Goal: Task Accomplishment & Management: Manage account settings

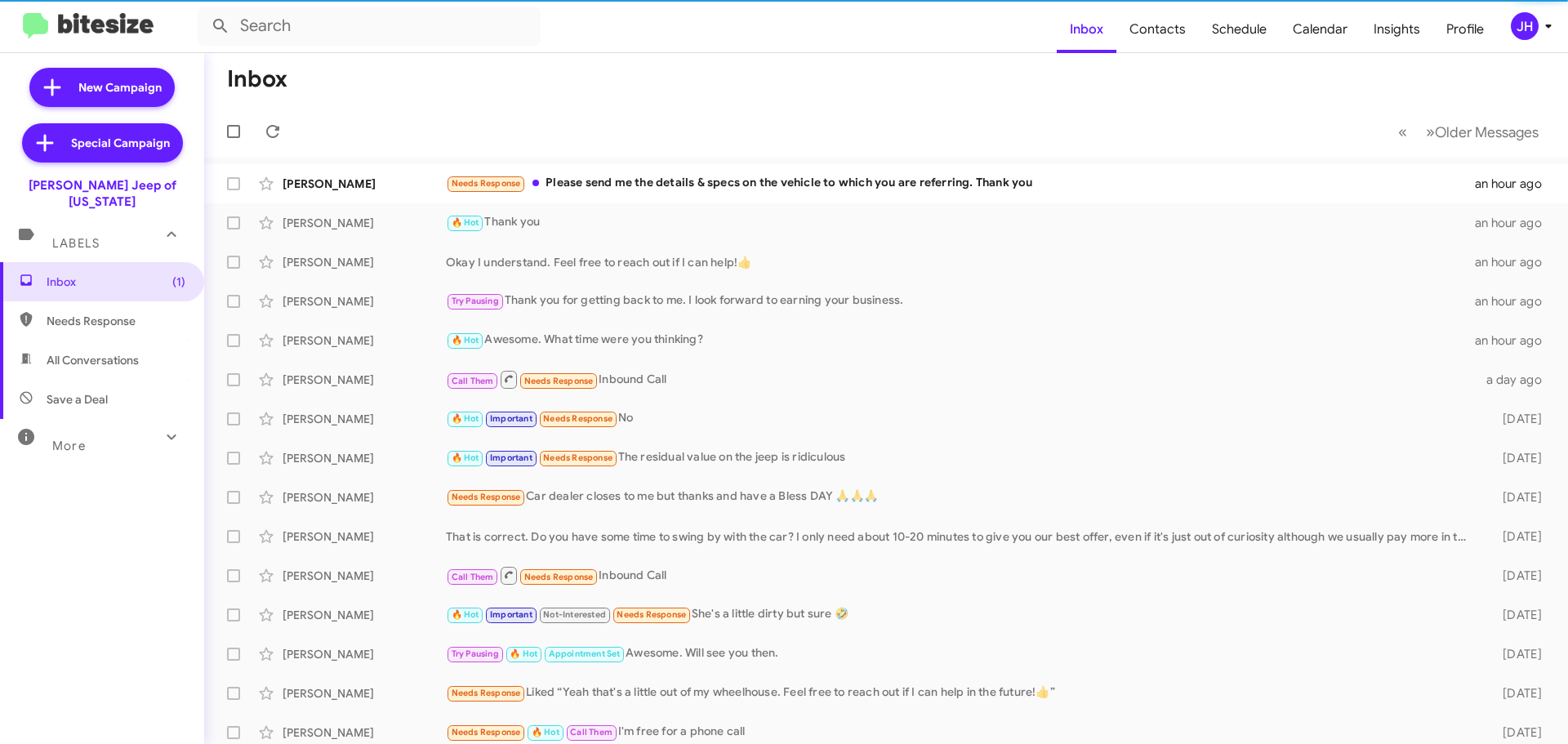
click at [1540, 29] on icon at bounding box center [1548, 26] width 19 height 19
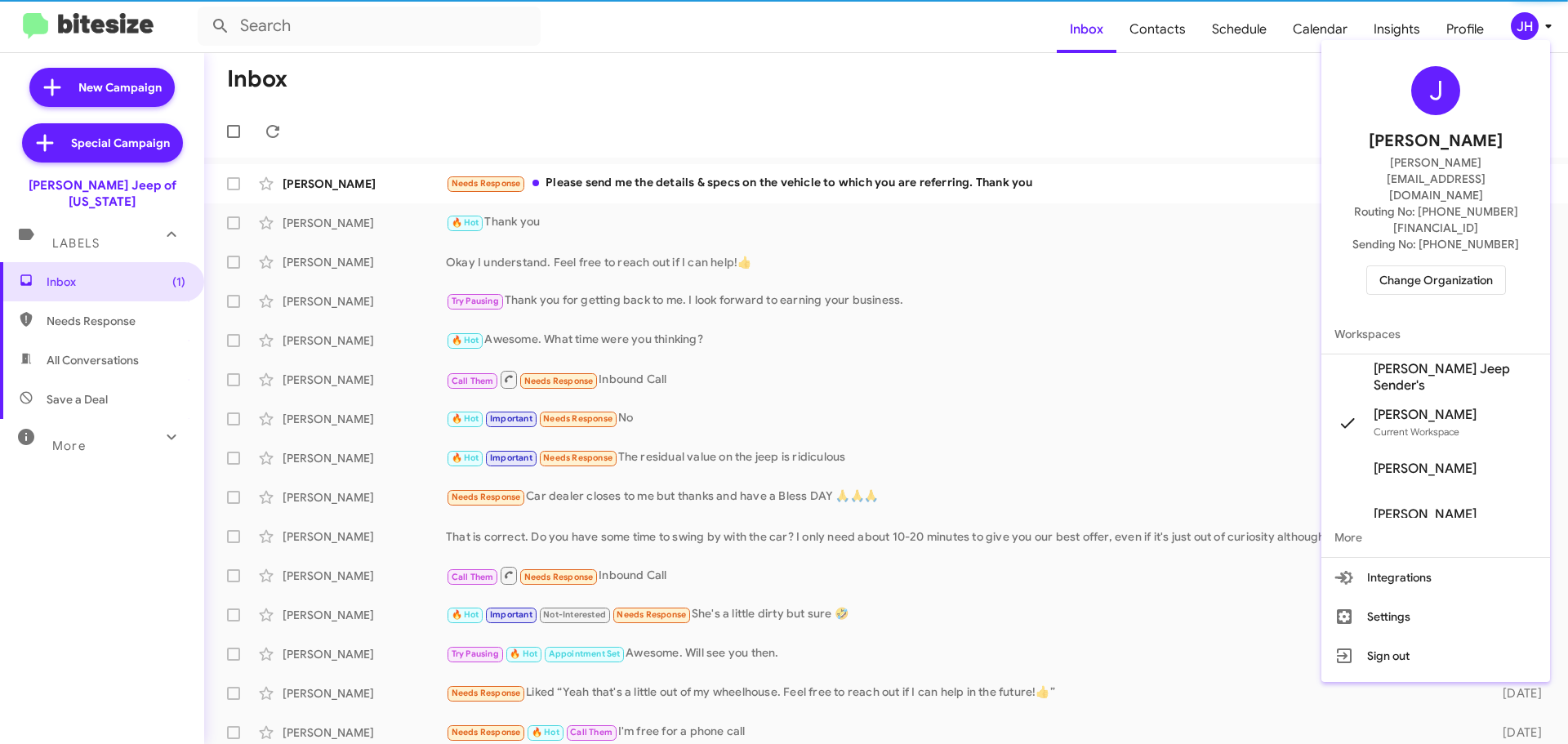
click at [1475, 261] on div "J Jacob Henry jacob@bitesize.co Routing No: +1 (443) 564-4560 Sending No: +1 (4…" at bounding box center [1435, 180] width 228 height 268
click at [1463, 266] on span "Change Organization" at bounding box center [1435, 280] width 113 height 28
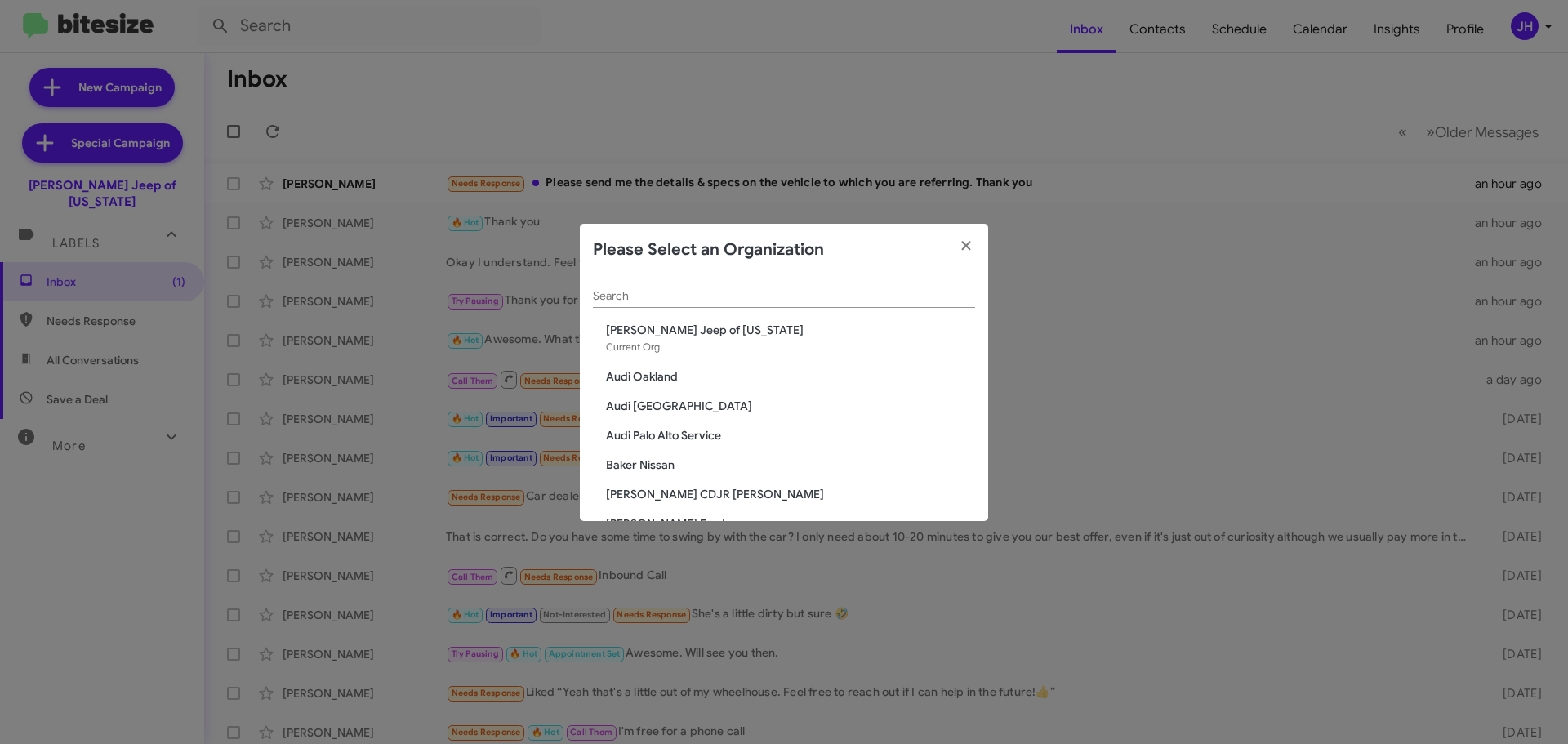
click at [673, 285] on div "Search" at bounding box center [784, 291] width 382 height 32
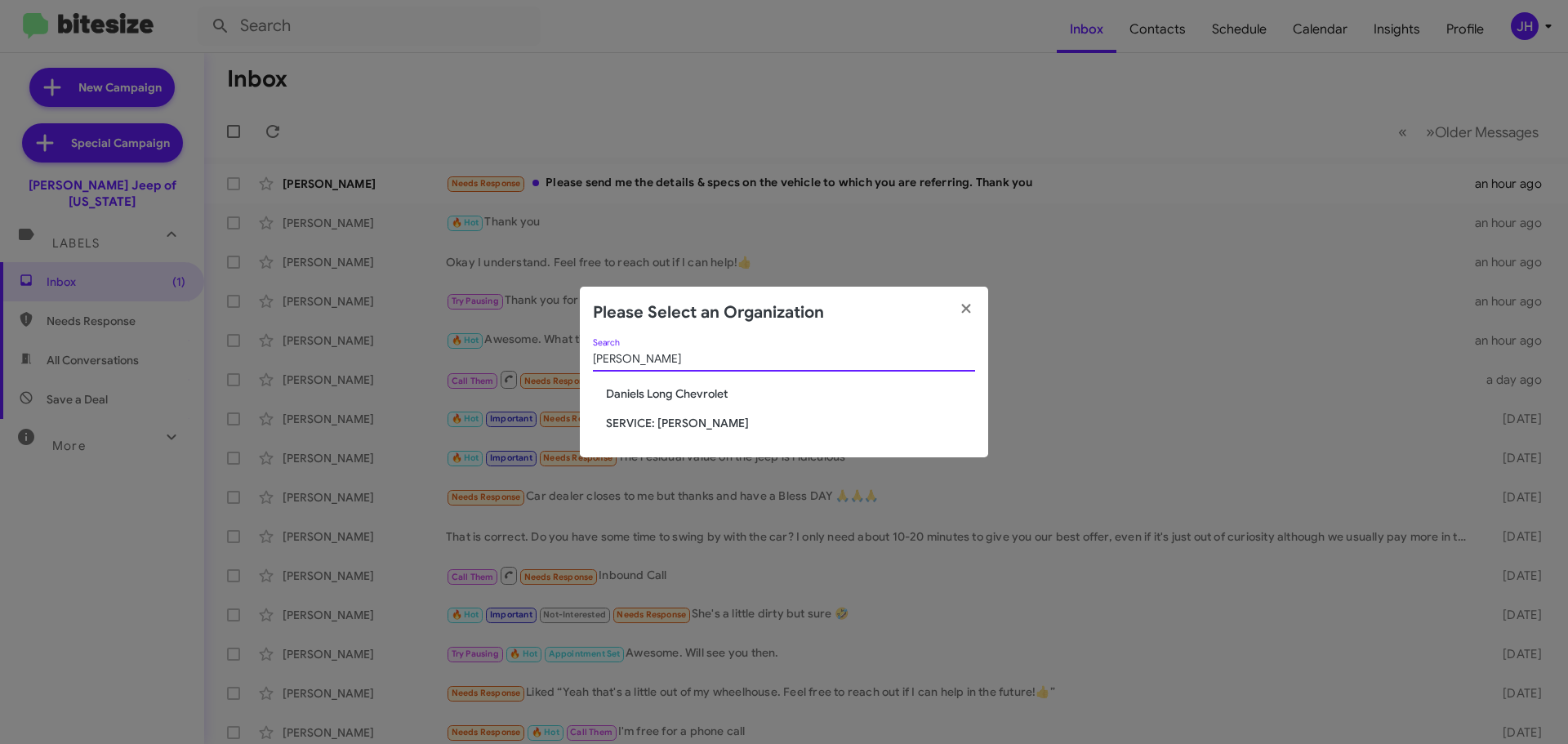
type input "daniel"
click at [684, 395] on span "Daniels Long Chevrolet" at bounding box center [790, 393] width 370 height 16
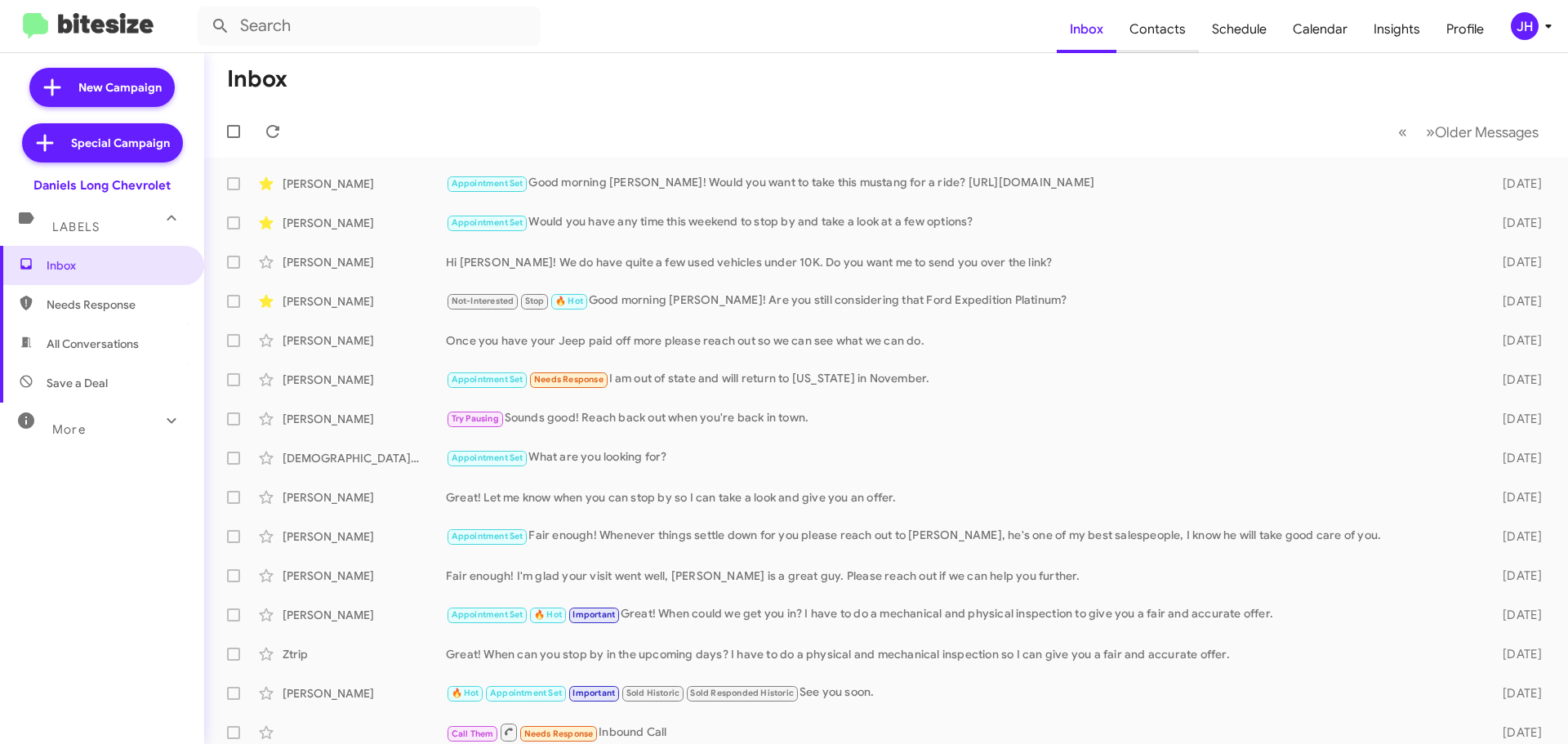
click at [1150, 32] on span "Contacts" at bounding box center [1157, 29] width 82 height 47
type input "in:groups"
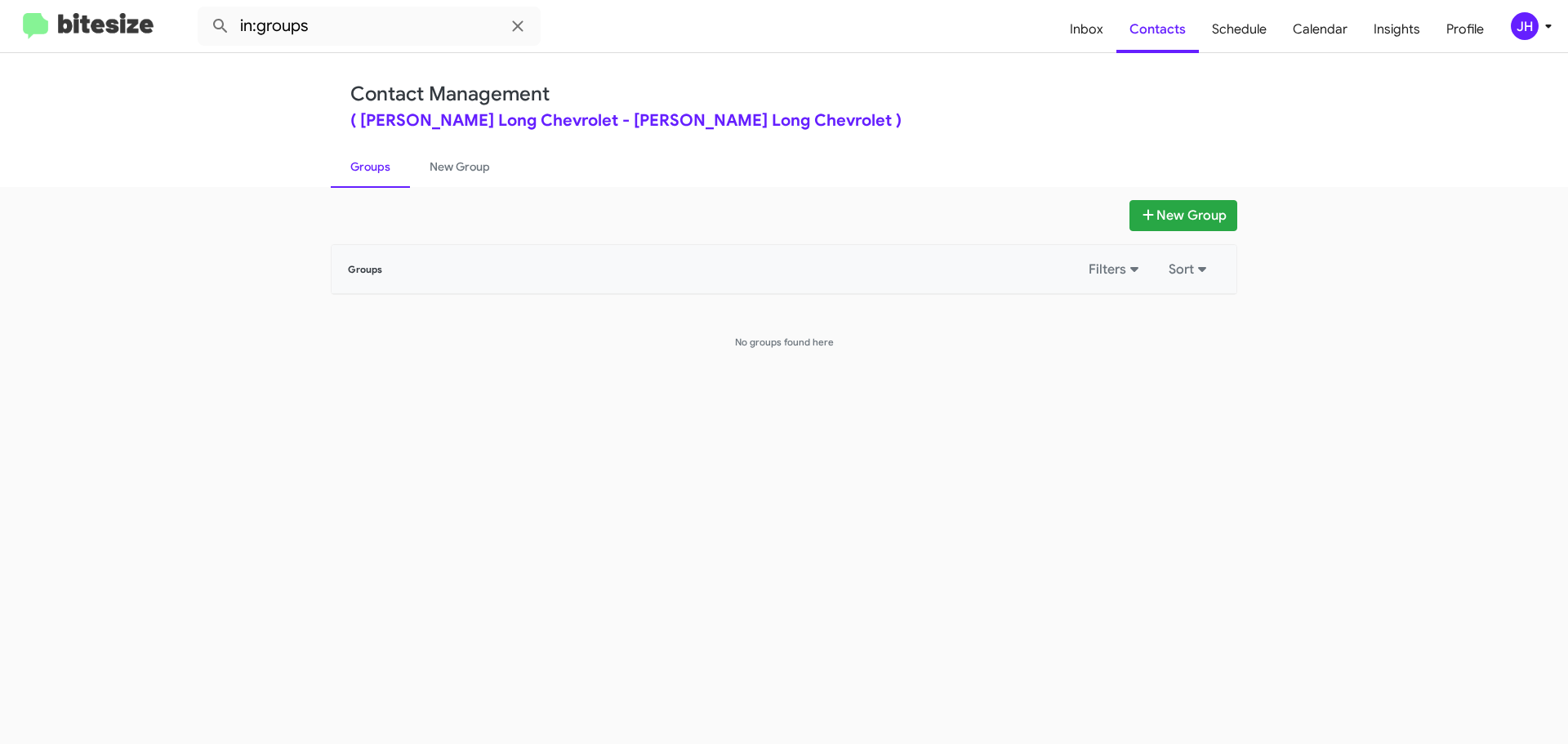
click at [1524, 14] on div "JH" at bounding box center [1524, 26] width 28 height 28
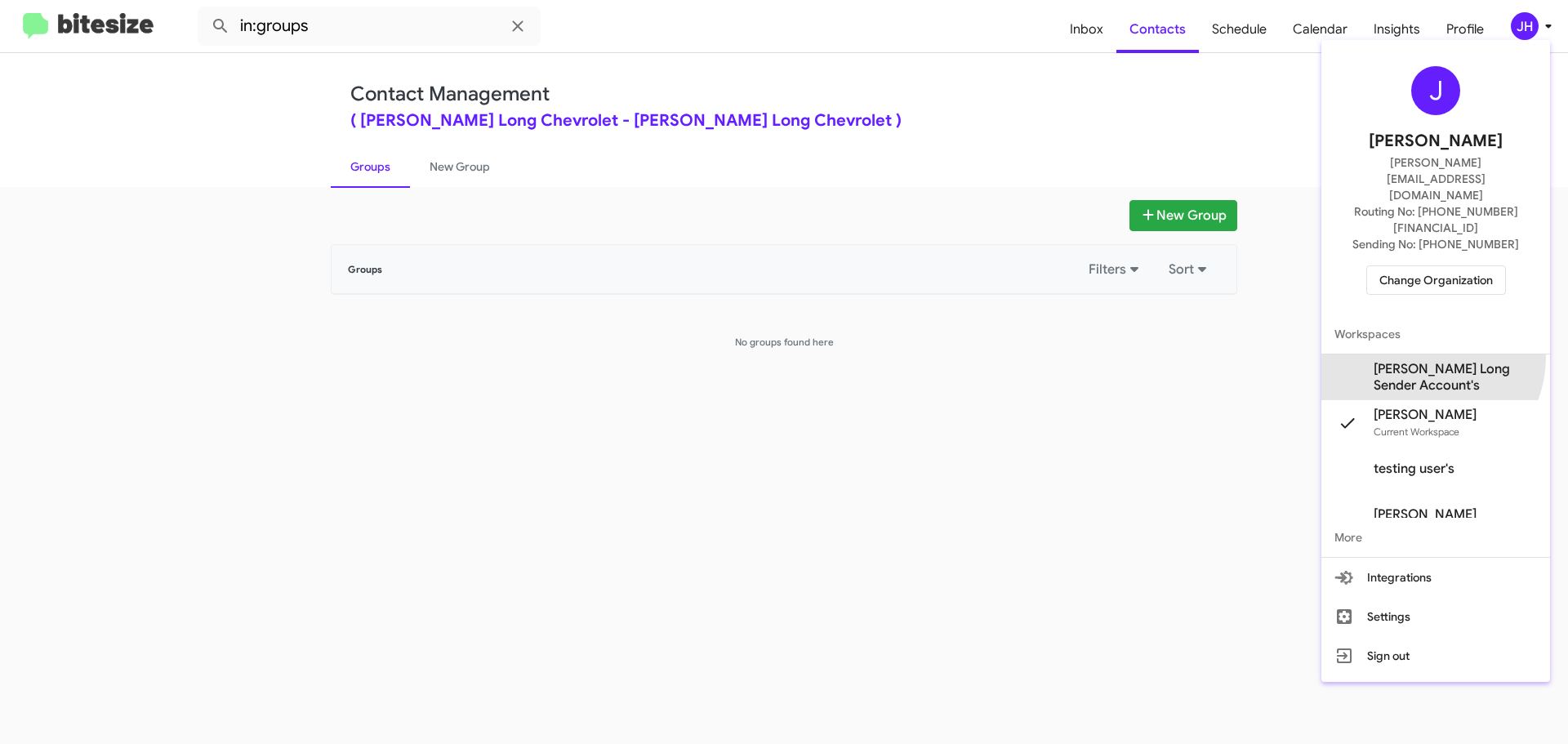
click at [1423, 354] on span "Daniels Long Sender Account's" at bounding box center [1435, 376] width 228 height 45
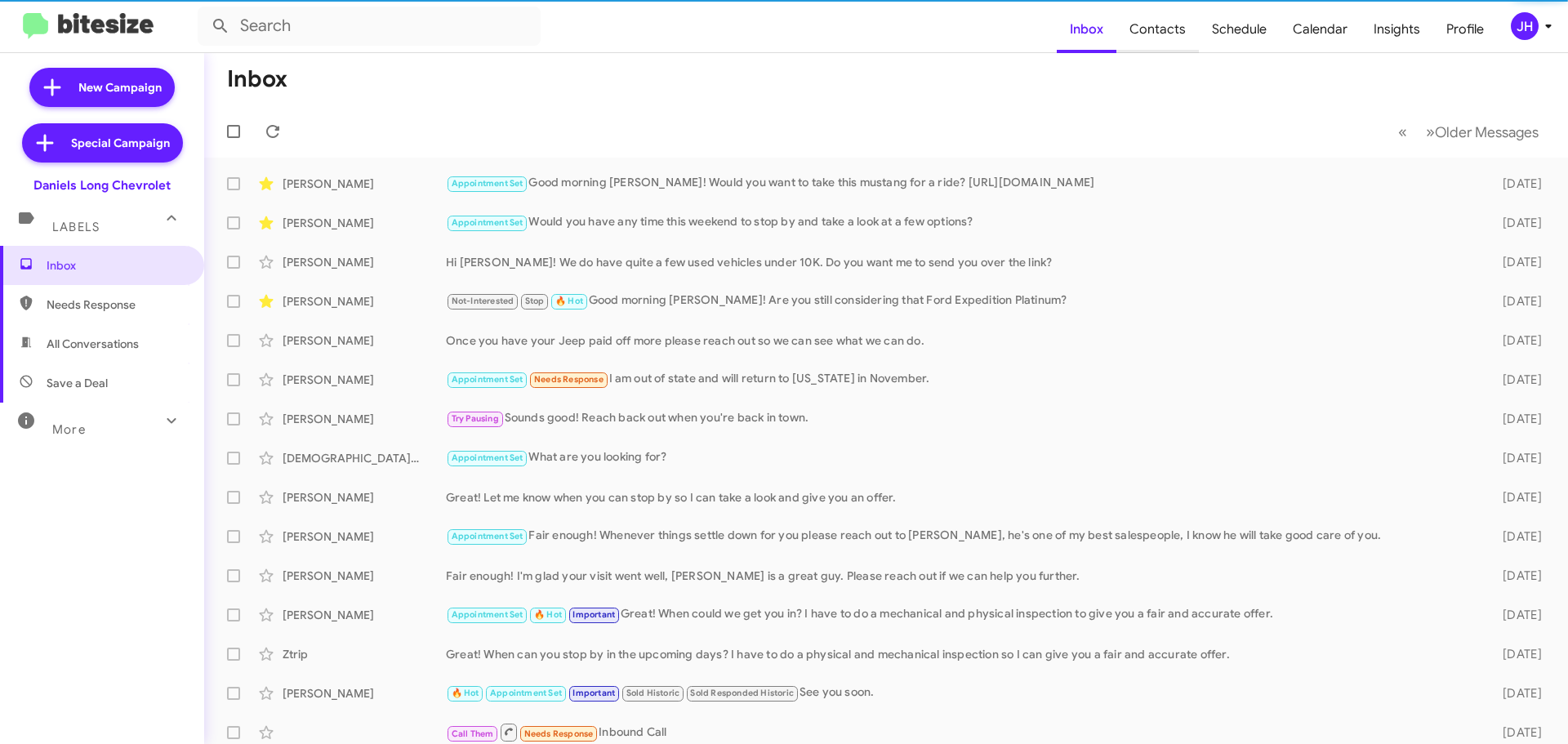
click at [1176, 41] on span "Contacts" at bounding box center [1157, 29] width 82 height 47
type input "in:groups"
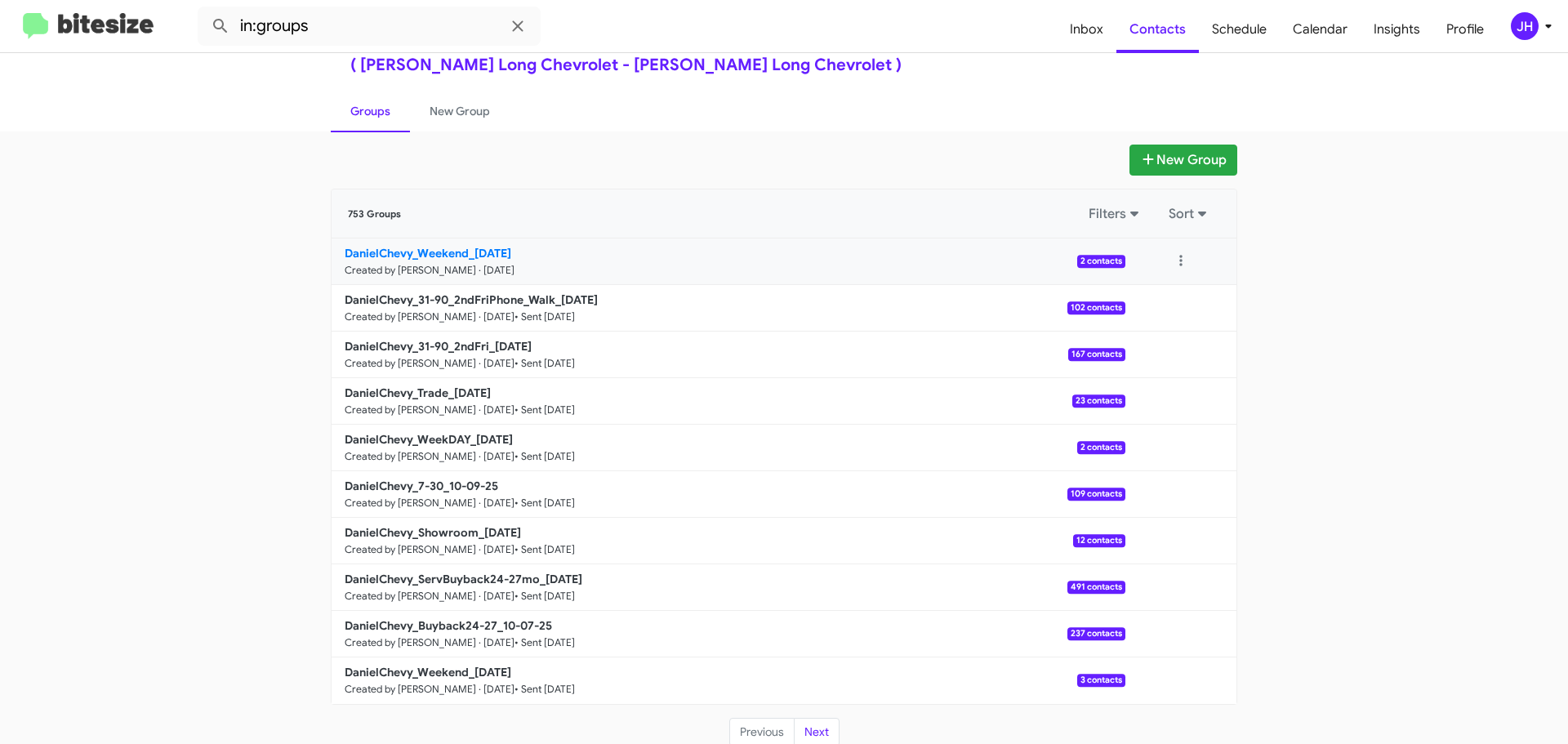
scroll to position [58, 0]
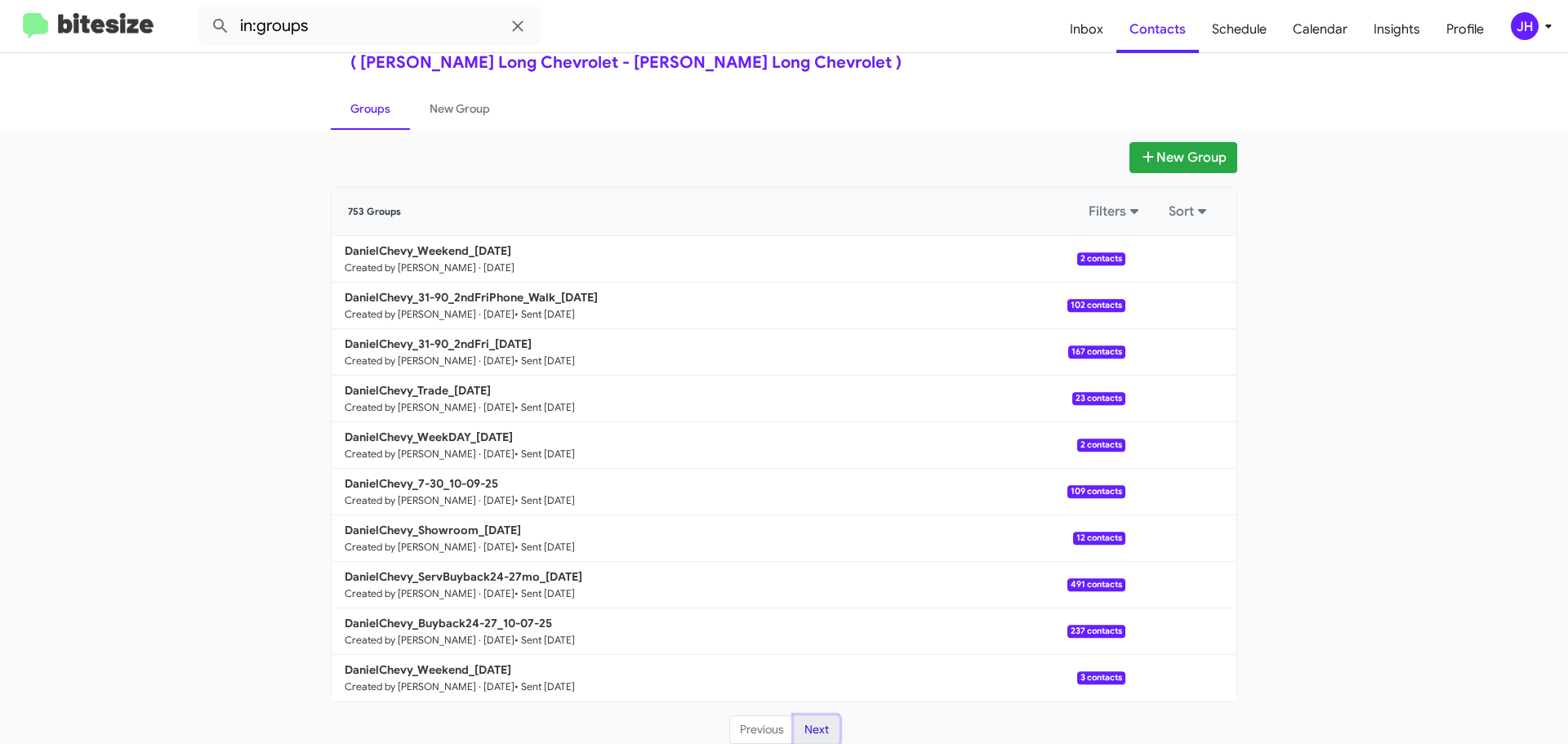
click at [799, 727] on button "Next" at bounding box center [816, 730] width 45 height 29
click at [805, 721] on button "Next" at bounding box center [816, 730] width 45 height 29
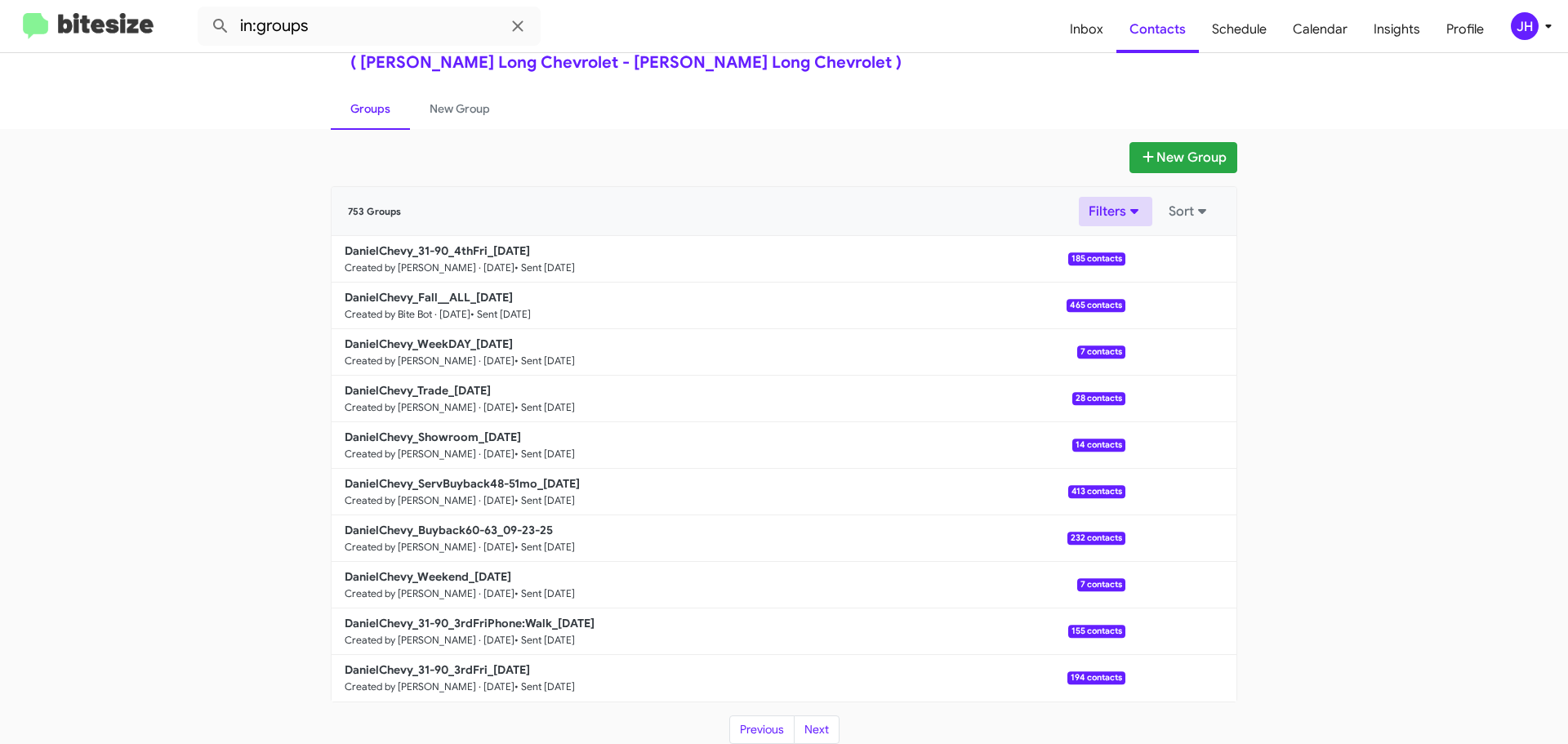
click at [1118, 204] on button "Filters" at bounding box center [1115, 211] width 74 height 29
click at [1176, 216] on button "Sort" at bounding box center [1189, 211] width 61 height 29
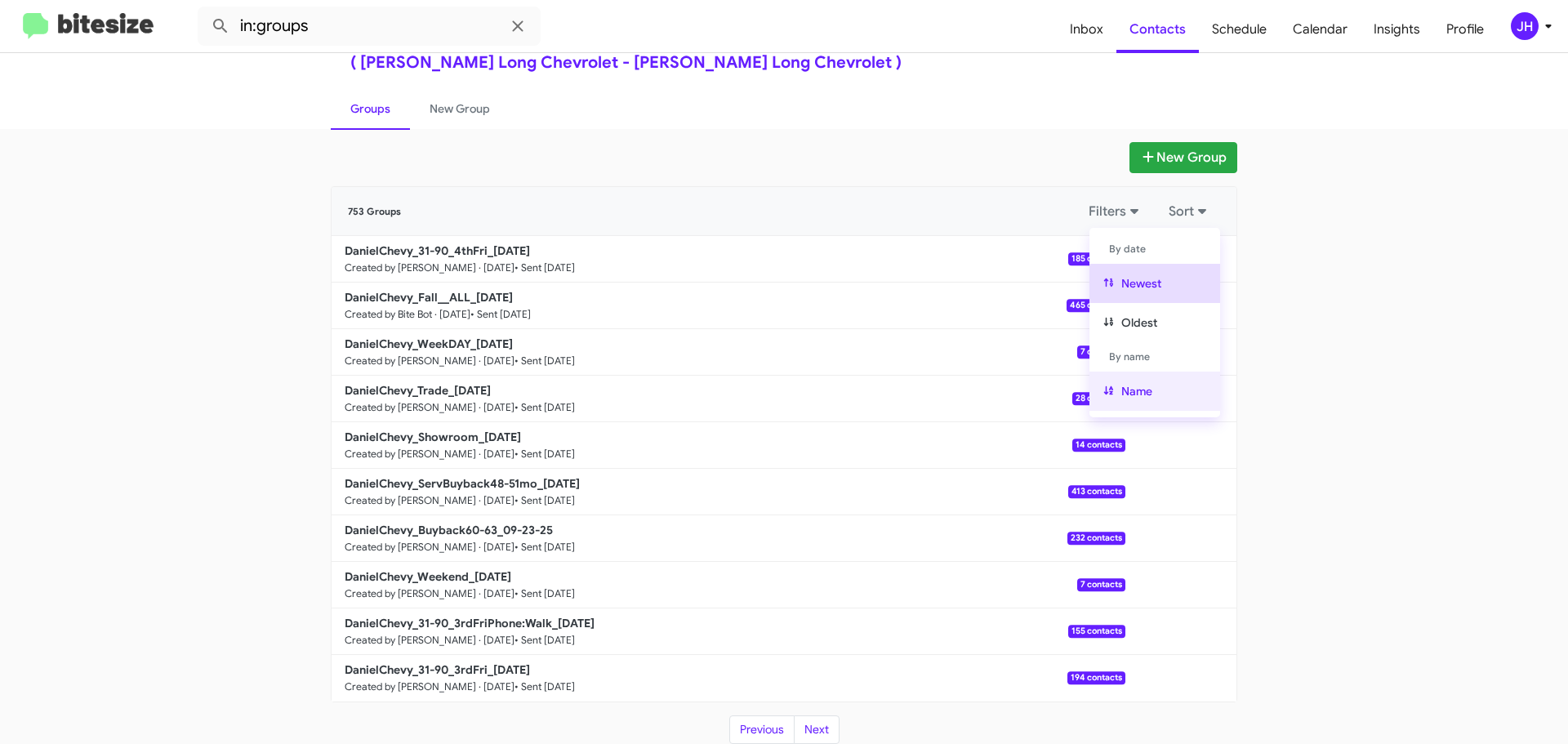
click at [1143, 384] on button "Name" at bounding box center [1154, 391] width 131 height 40
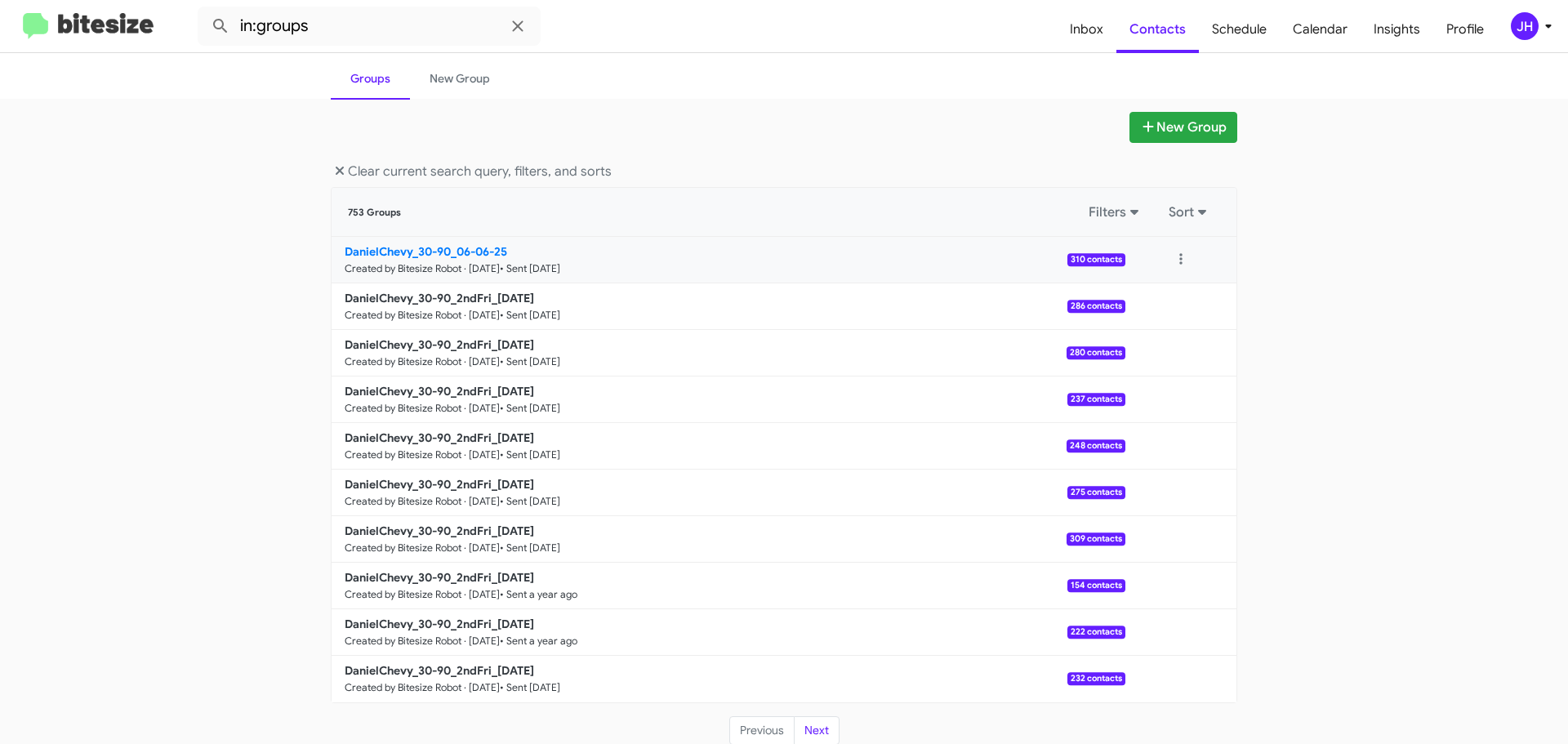
scroll to position [89, 0]
click at [829, 738] on button "Next" at bounding box center [816, 730] width 45 height 29
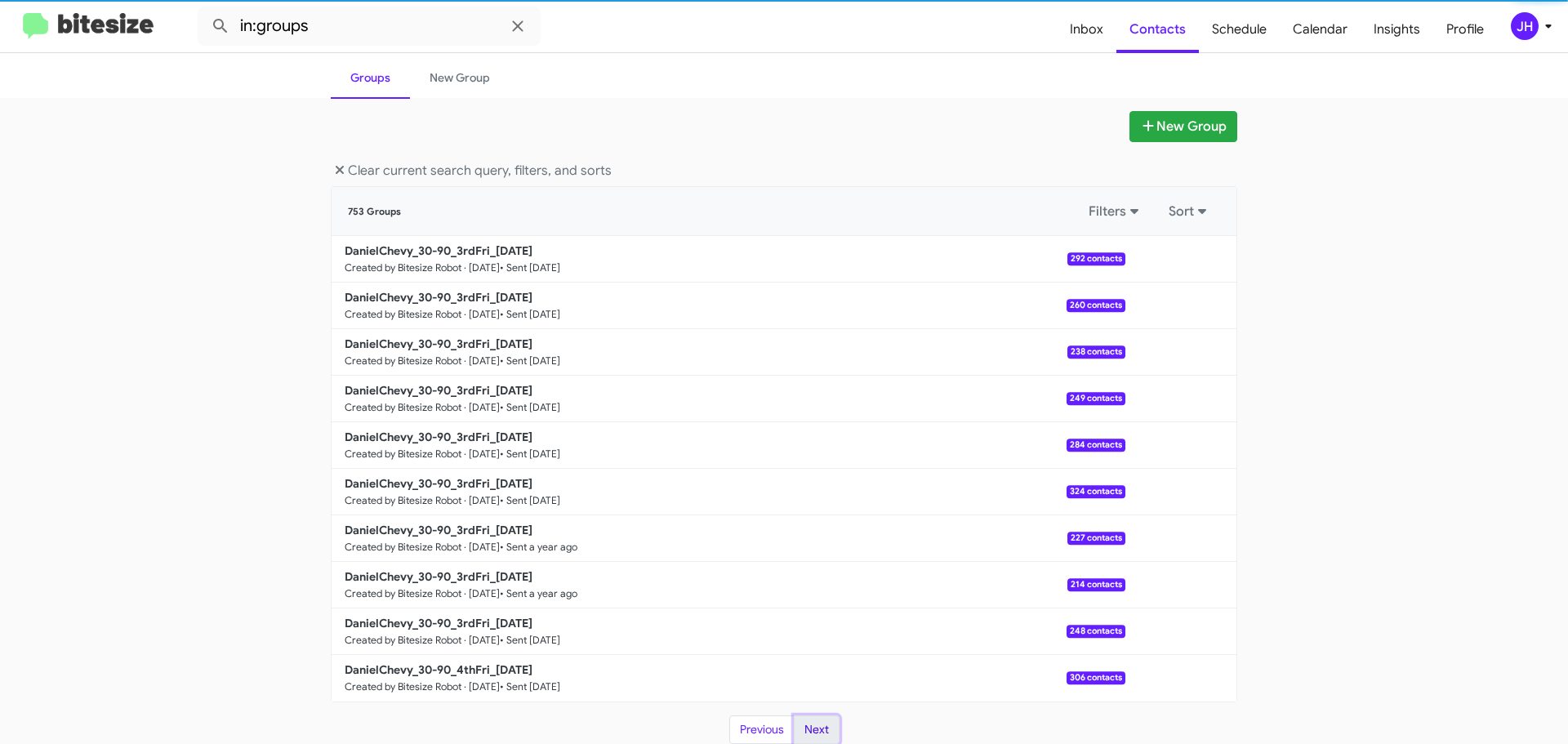
click at [823, 739] on button "Next" at bounding box center [816, 730] width 45 height 29
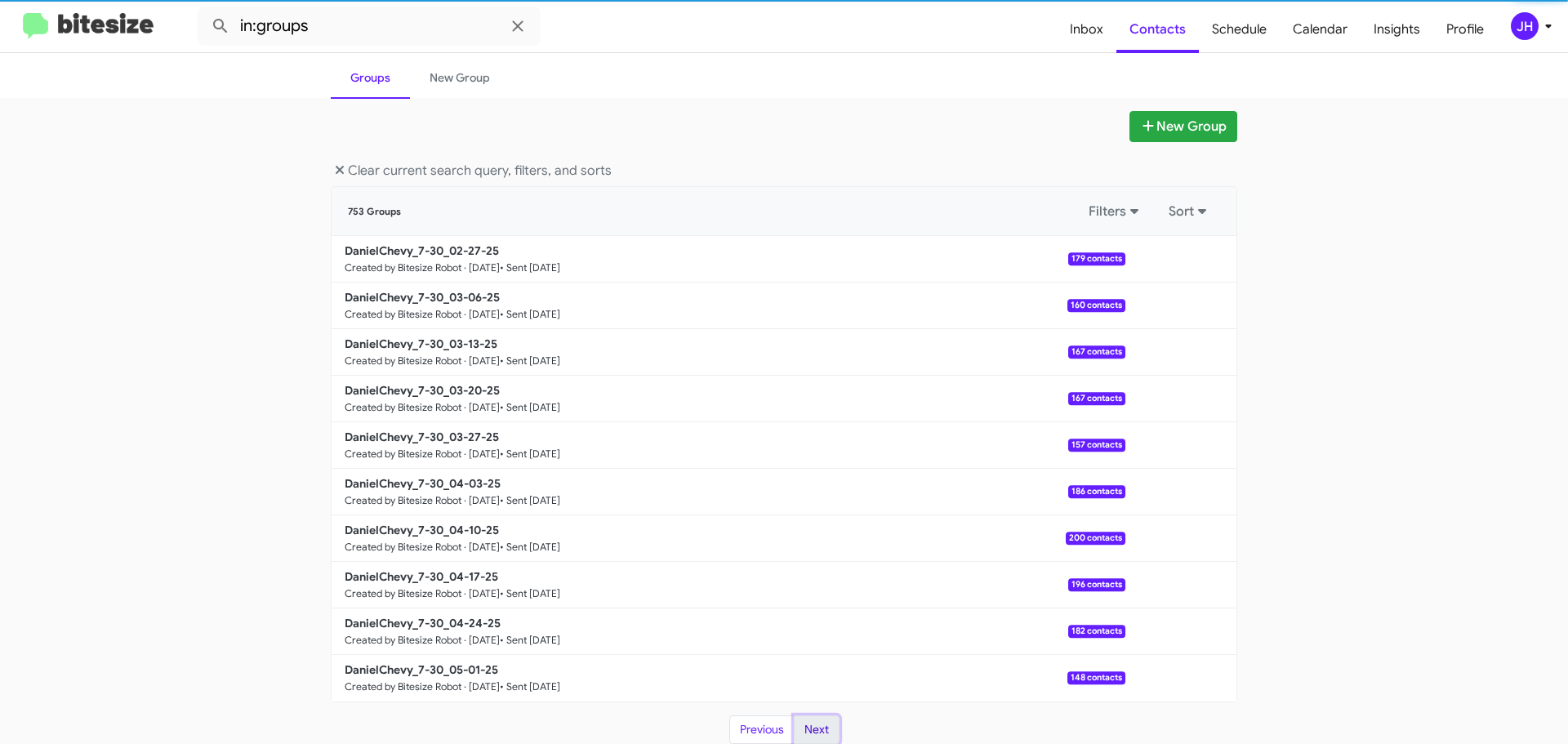
click at [823, 739] on button "Next" at bounding box center [816, 730] width 45 height 29
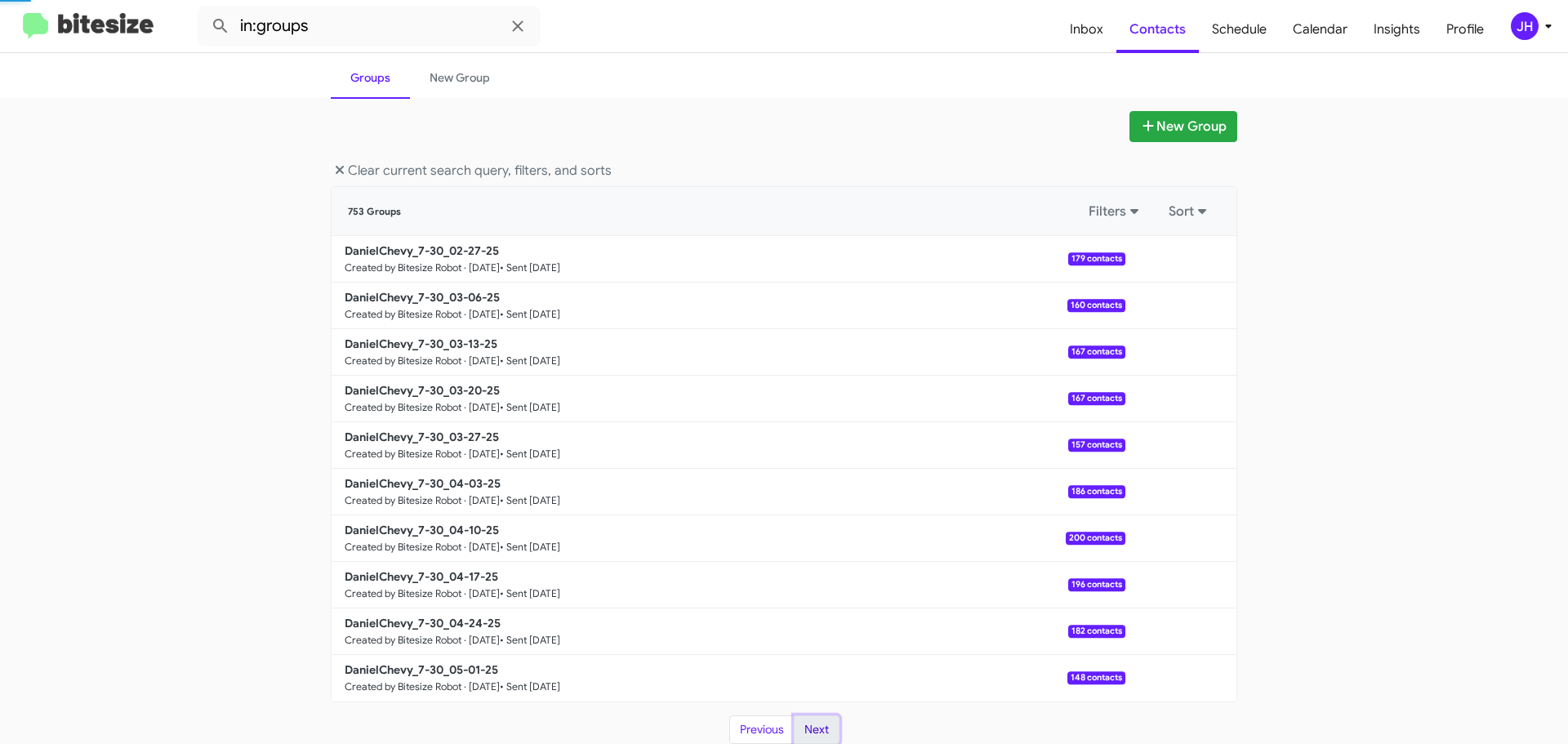
click at [823, 739] on button "Next" at bounding box center [816, 730] width 45 height 29
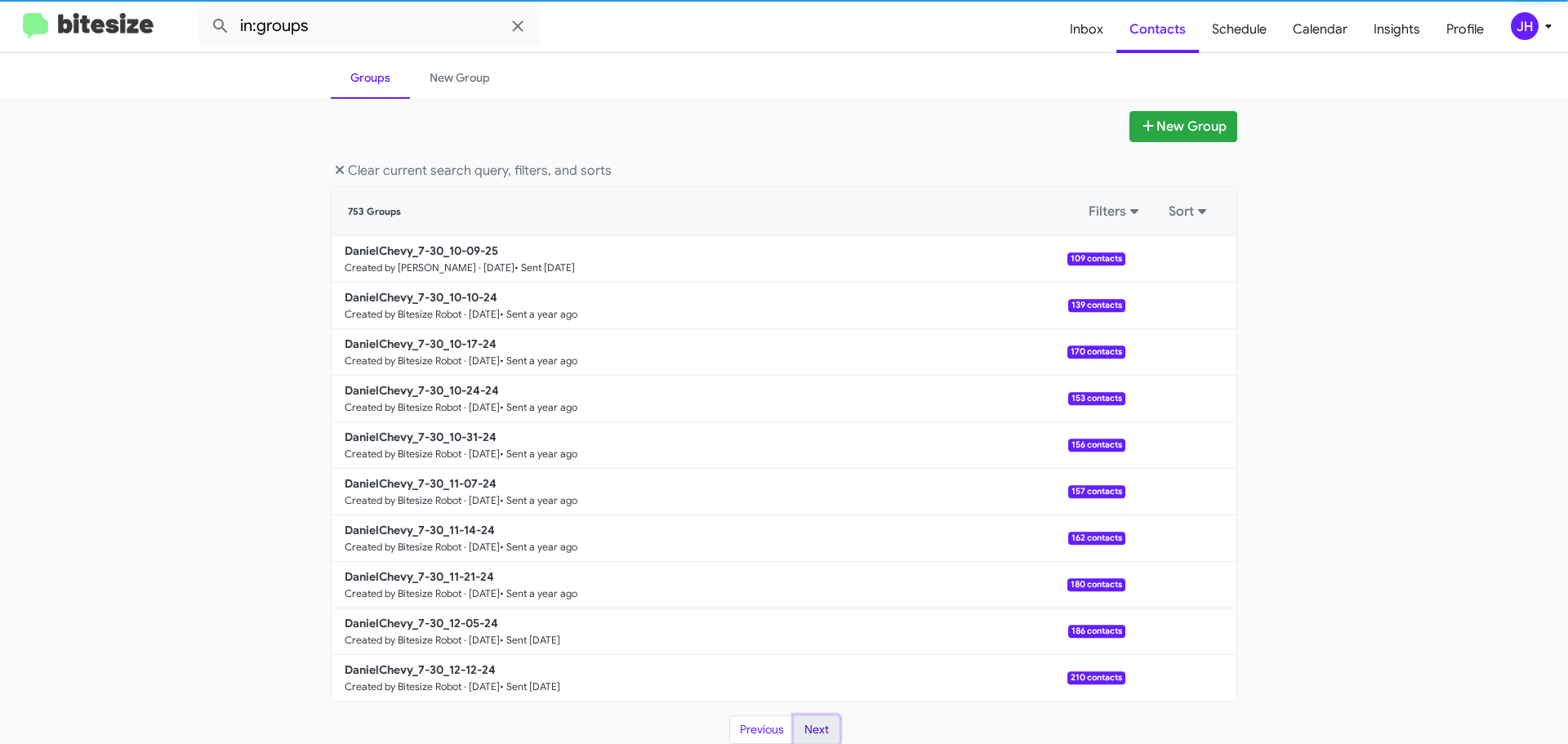
click at [823, 739] on button "Next" at bounding box center [816, 730] width 45 height 29
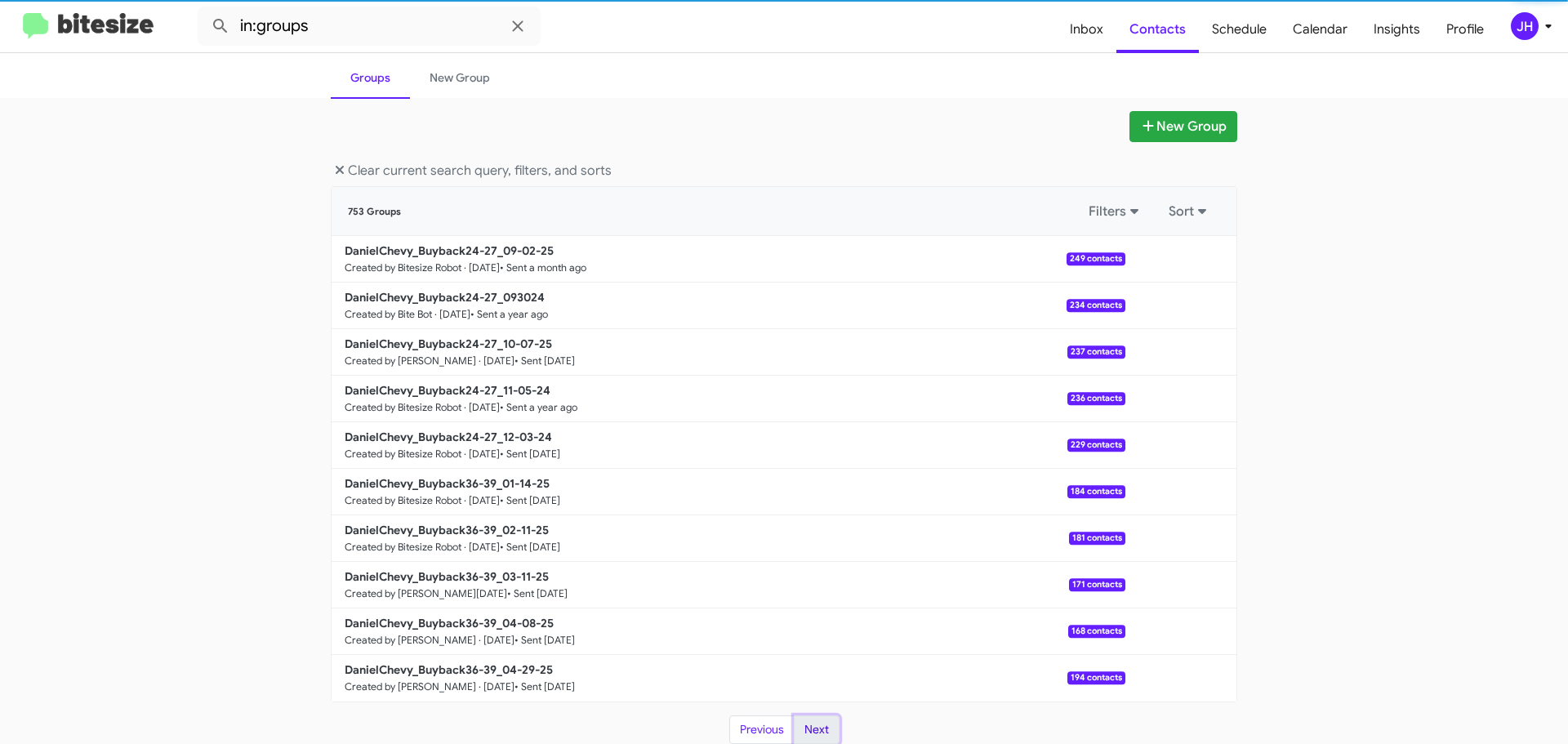
click at [823, 739] on button "Next" at bounding box center [816, 730] width 45 height 29
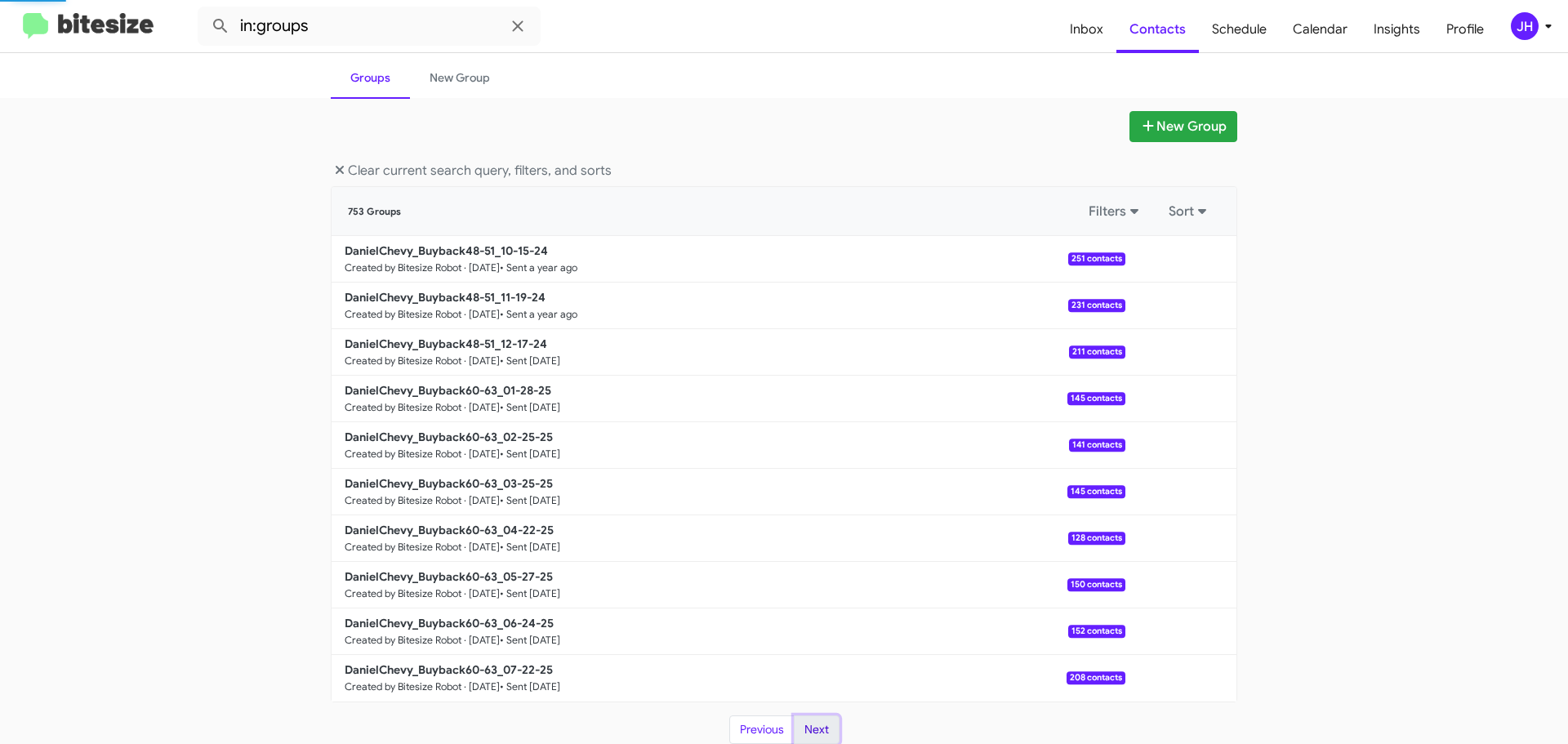
click at [823, 739] on button "Next" at bounding box center [816, 730] width 45 height 29
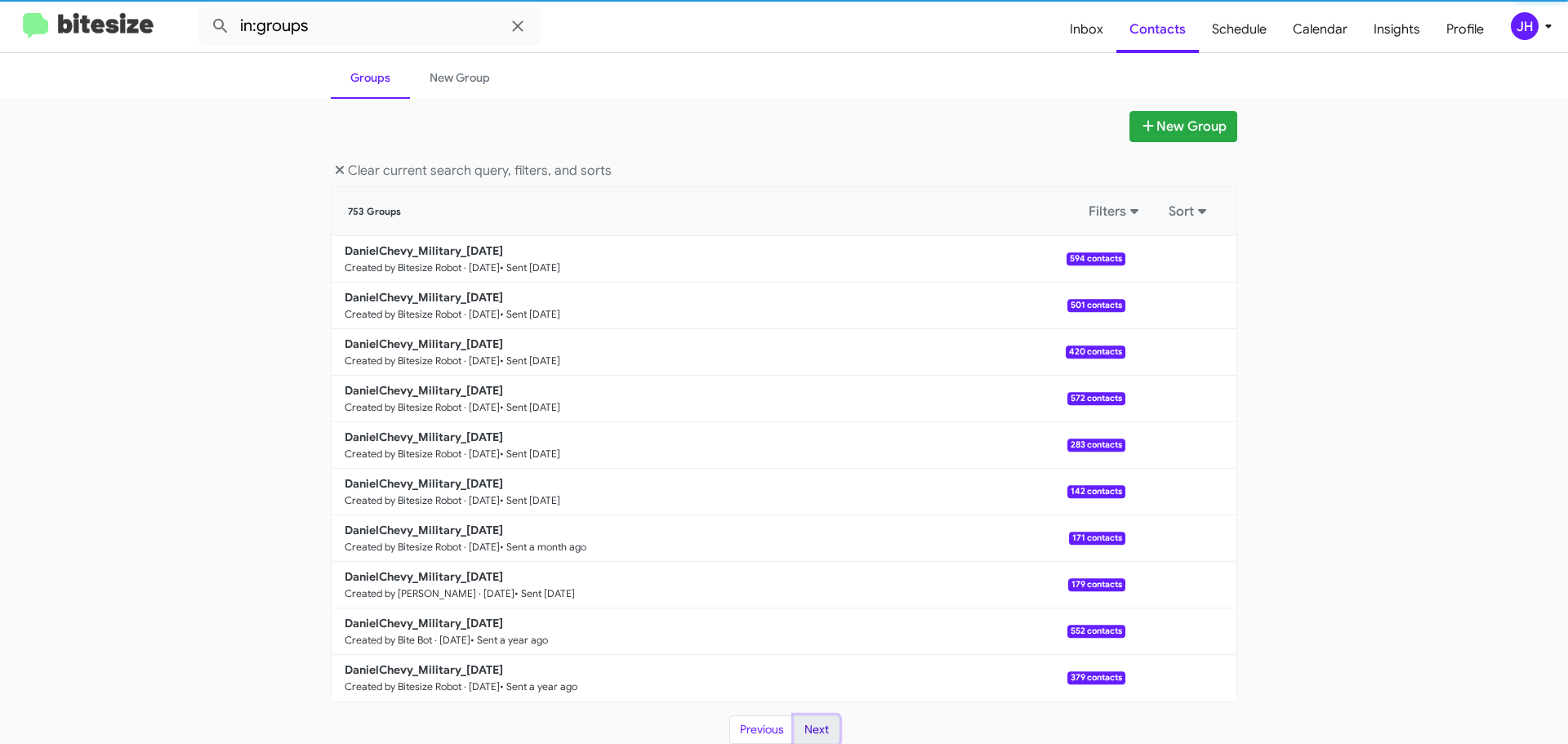
click at [823, 739] on button "Next" at bounding box center [816, 730] width 45 height 29
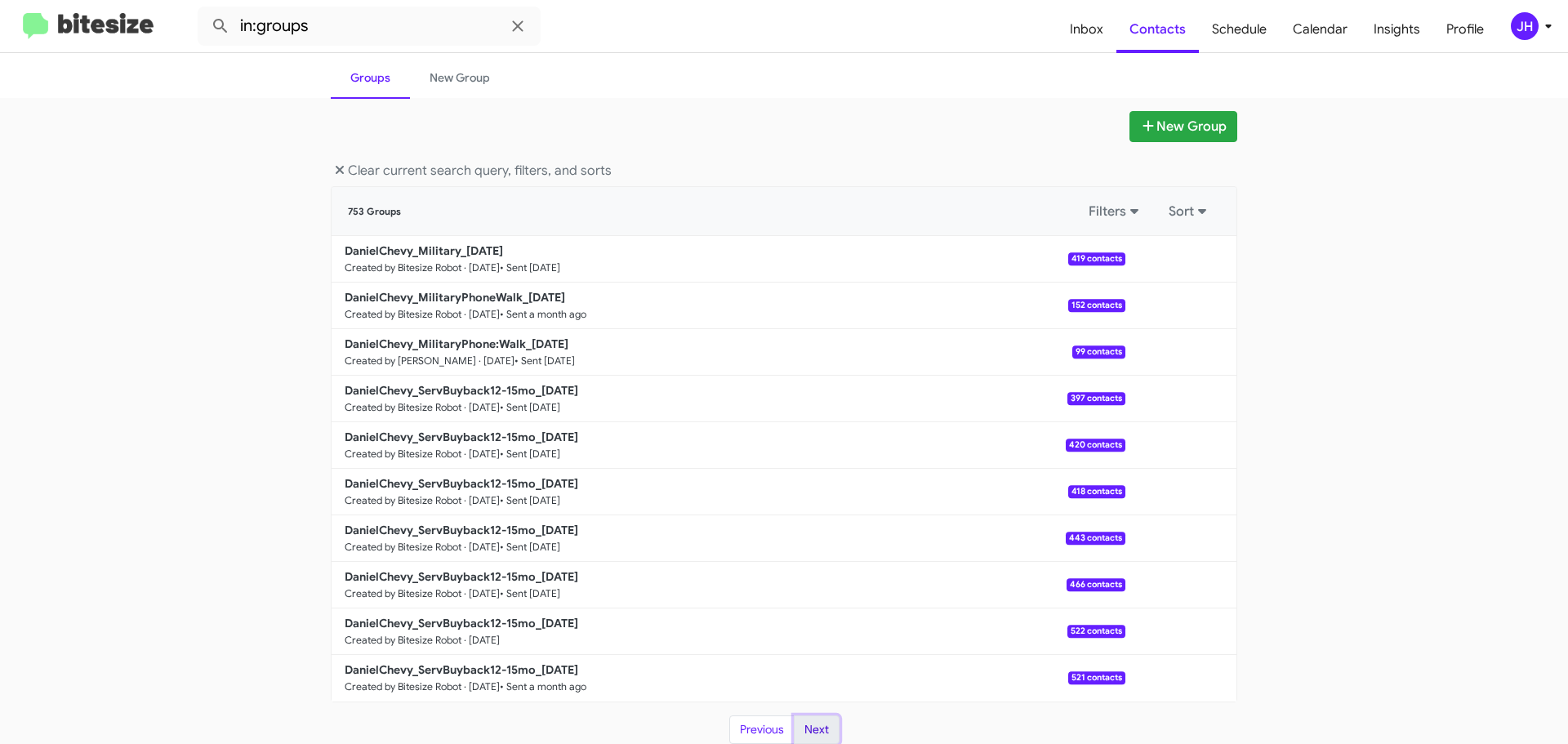
click at [823, 739] on button "Next" at bounding box center [816, 730] width 45 height 29
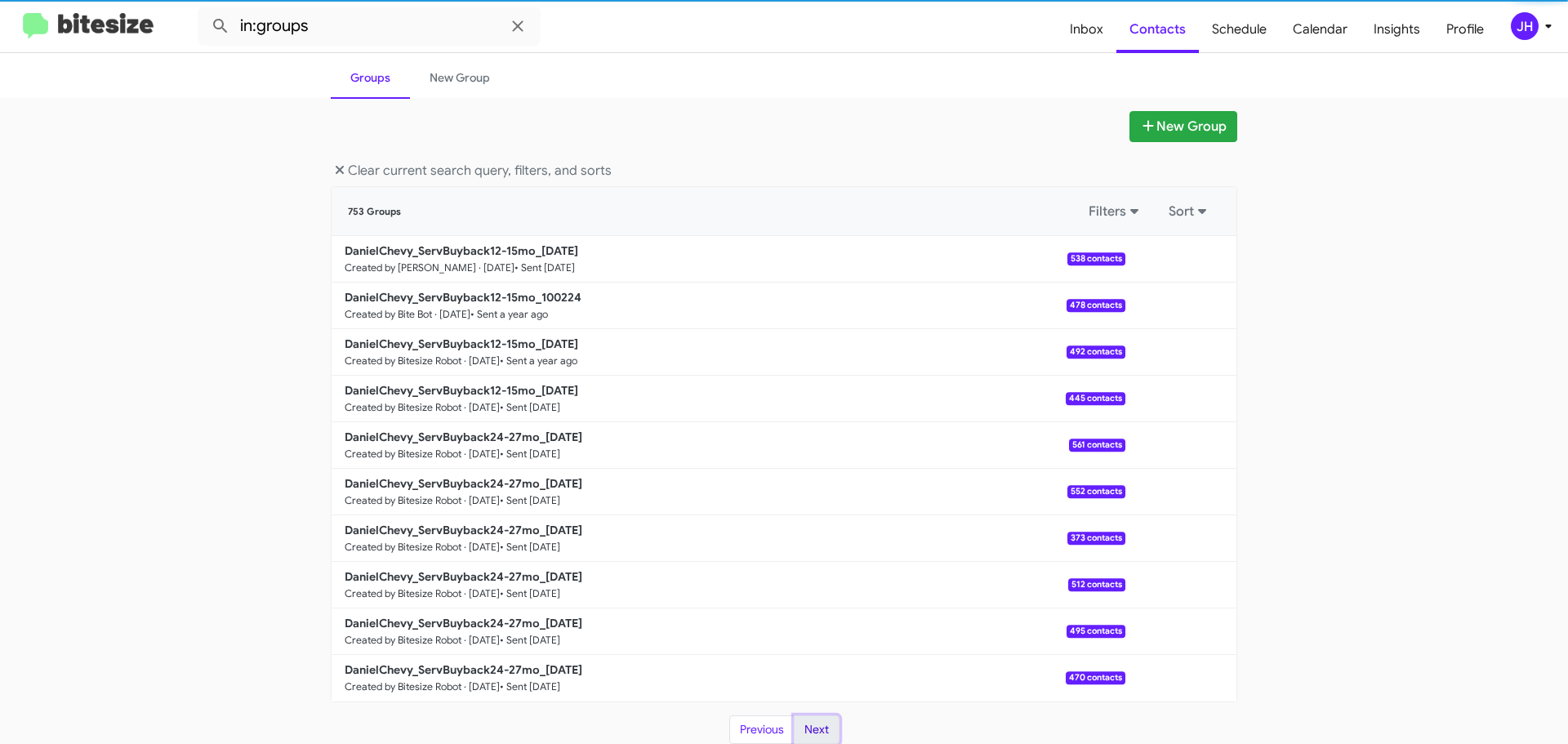
click at [823, 739] on button "Next" at bounding box center [816, 730] width 45 height 29
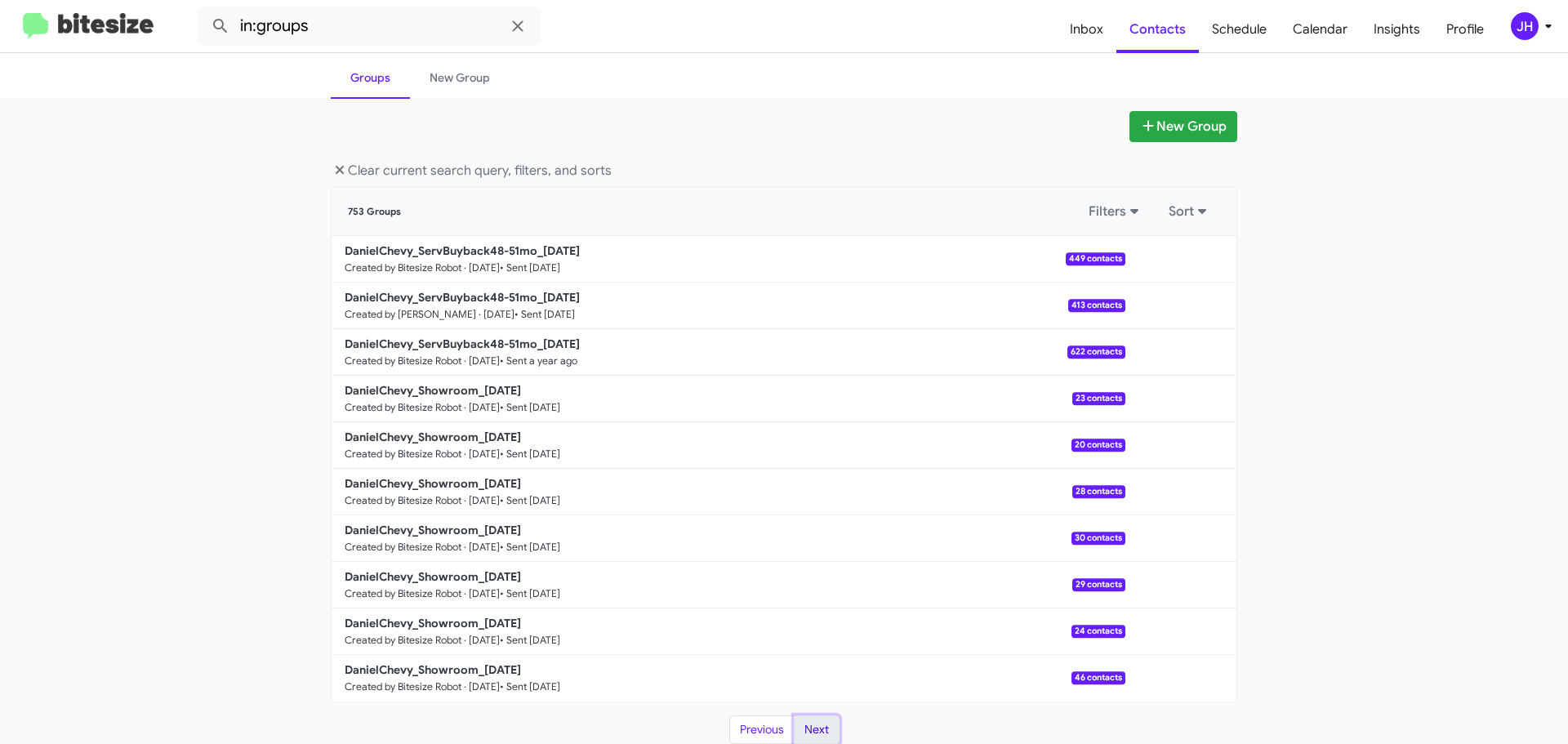
click at [823, 739] on button "Next" at bounding box center [816, 730] width 45 height 29
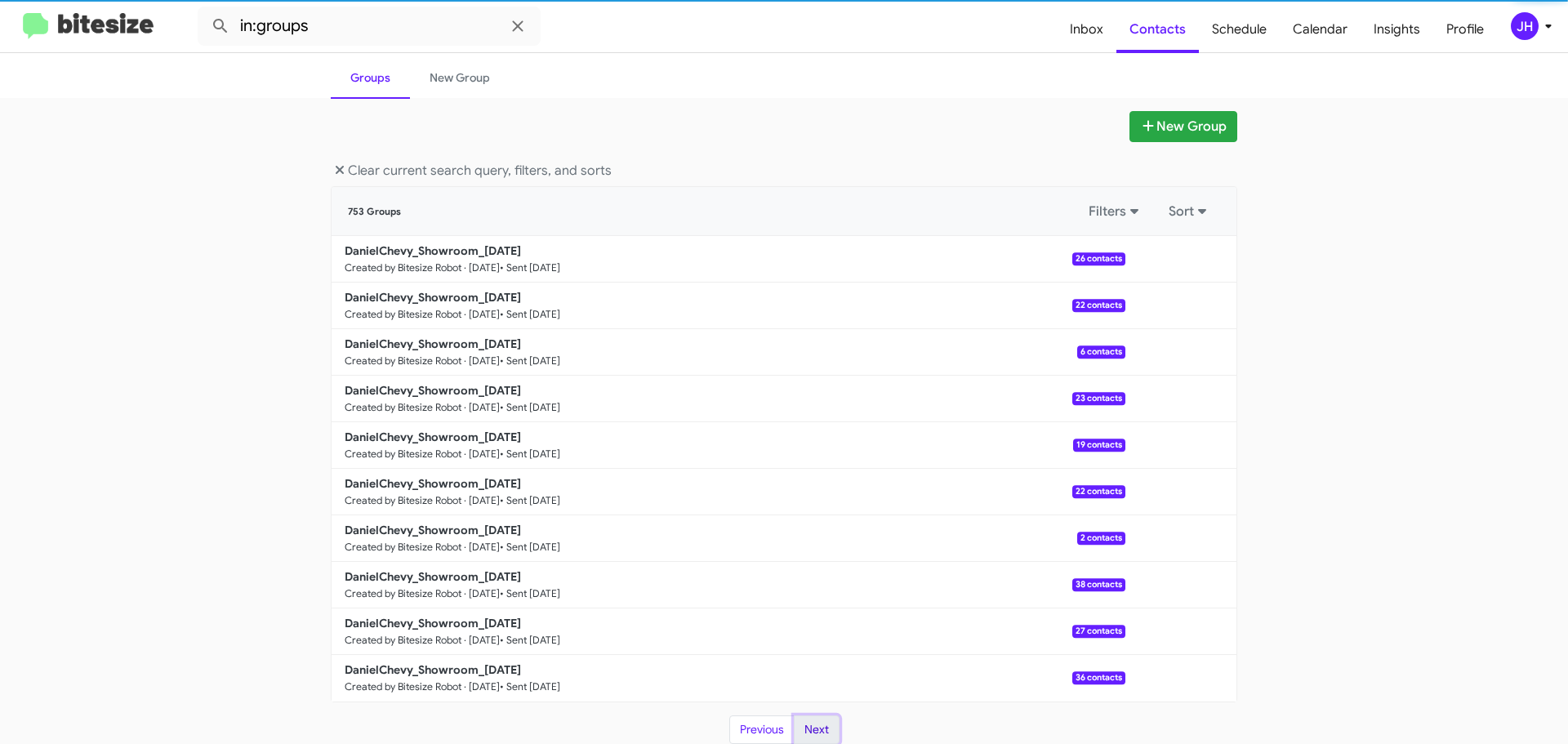
click at [823, 739] on button "Next" at bounding box center [816, 730] width 45 height 29
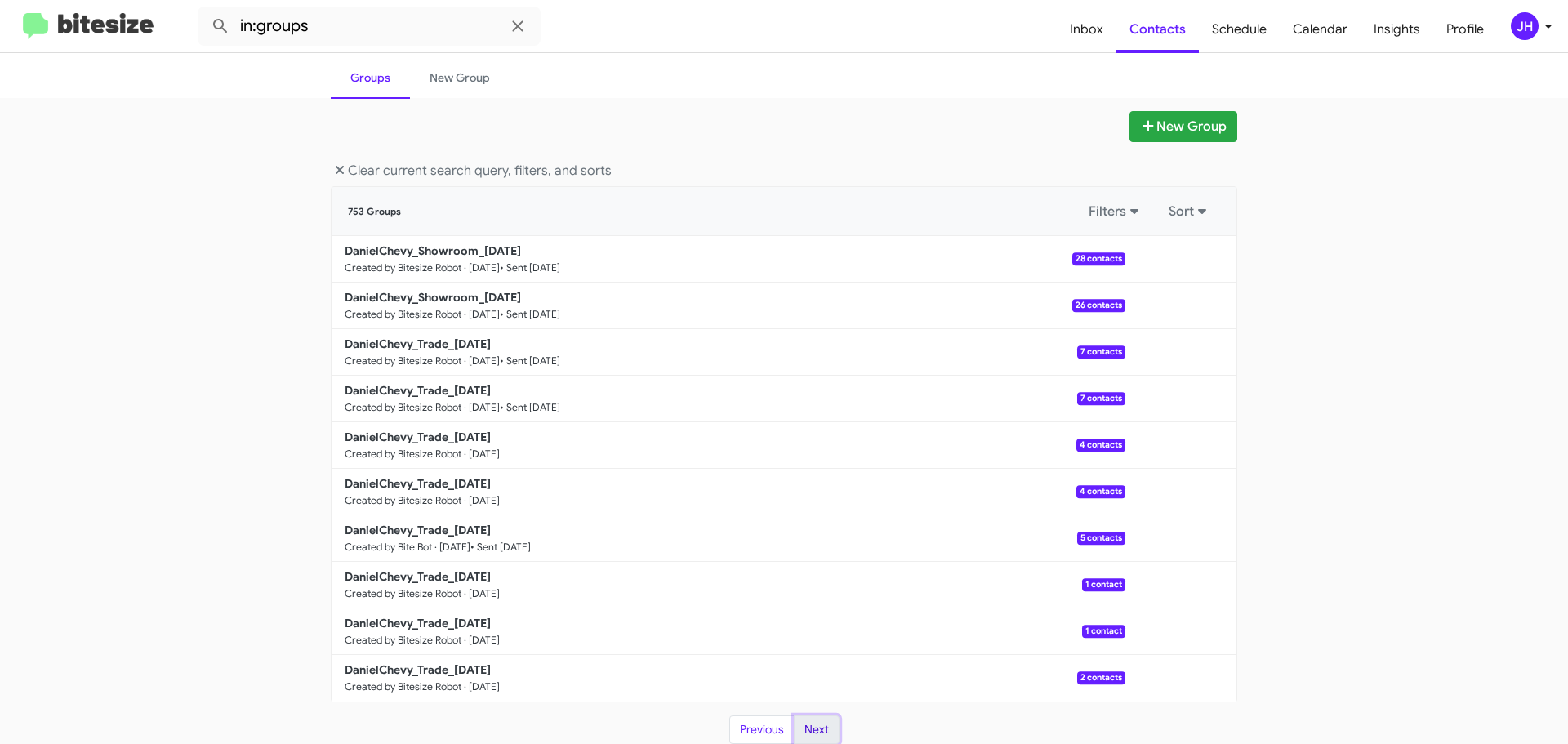
click at [823, 739] on button "Next" at bounding box center [816, 730] width 45 height 29
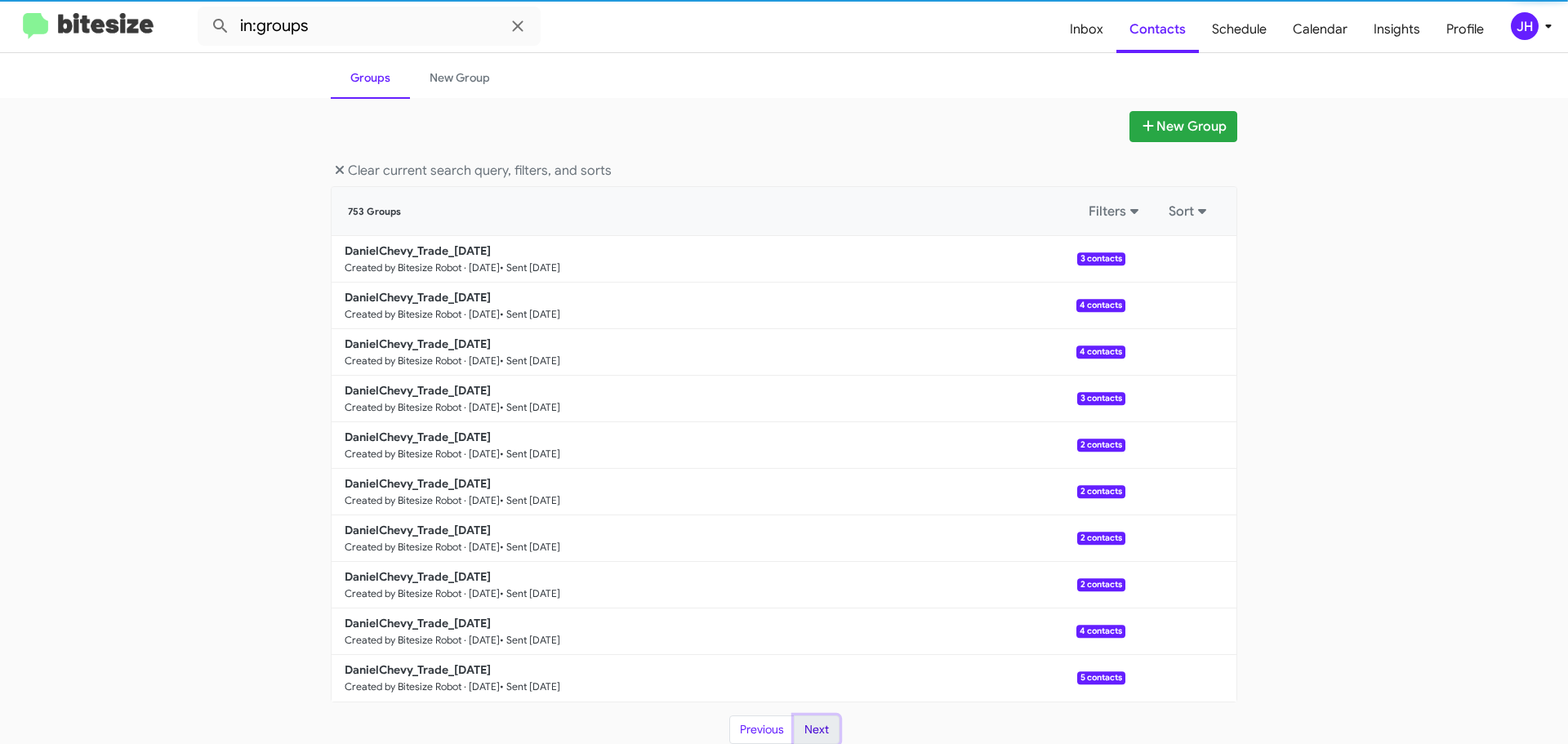
click at [823, 739] on button "Next" at bounding box center [816, 730] width 45 height 29
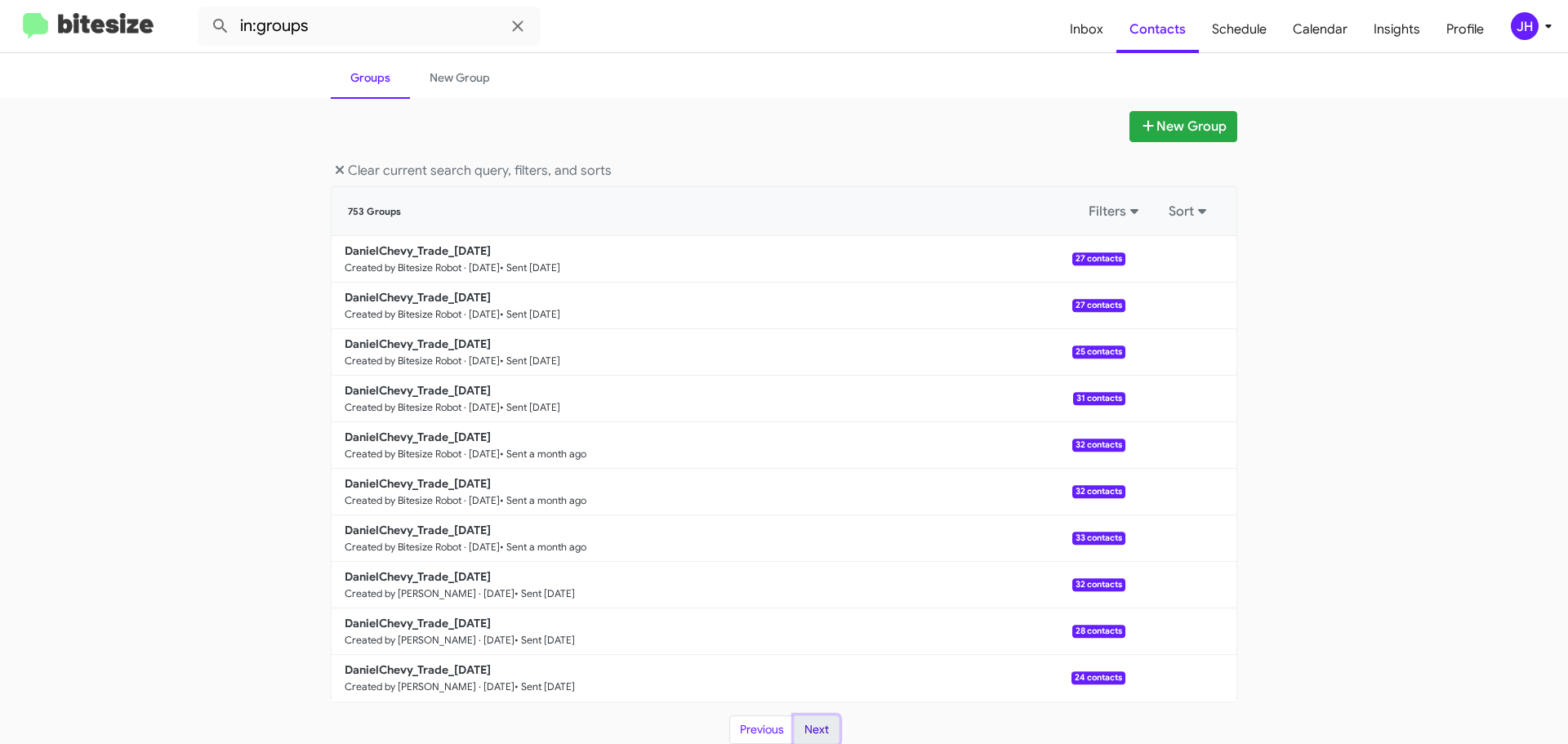
click at [823, 739] on button "Next" at bounding box center [816, 730] width 45 height 29
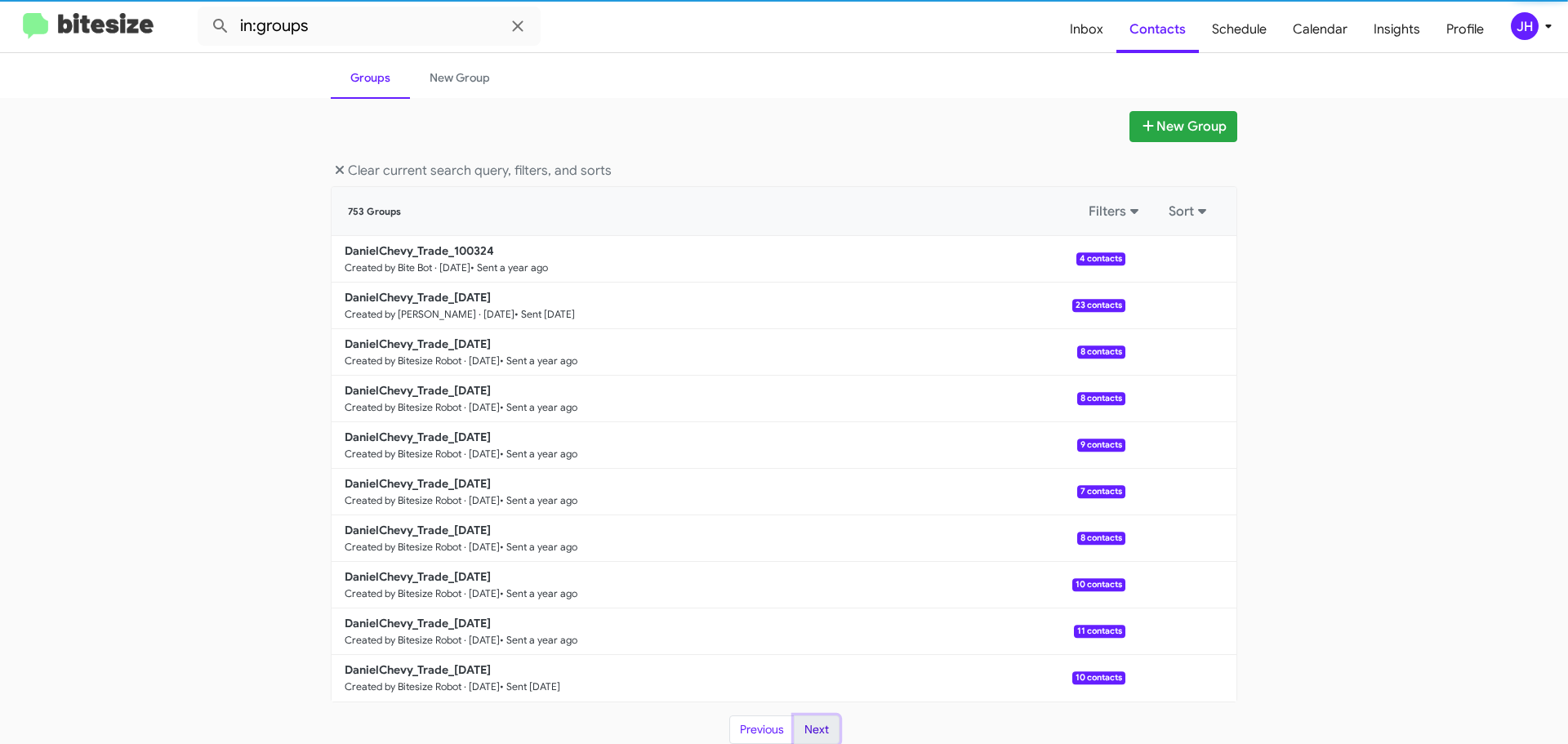
click at [823, 739] on button "Next" at bounding box center [816, 730] width 45 height 29
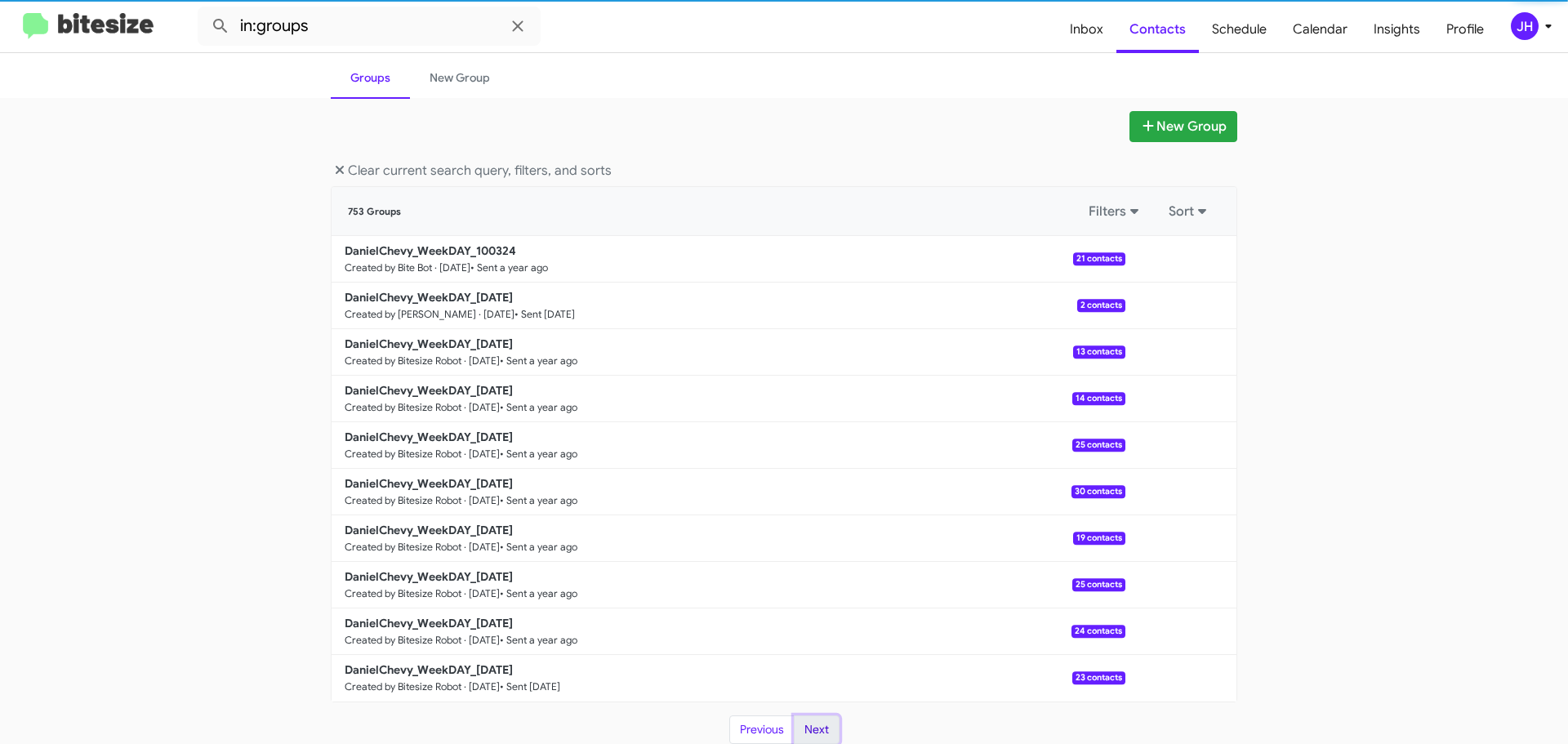
click at [823, 739] on button "Next" at bounding box center [816, 730] width 45 height 29
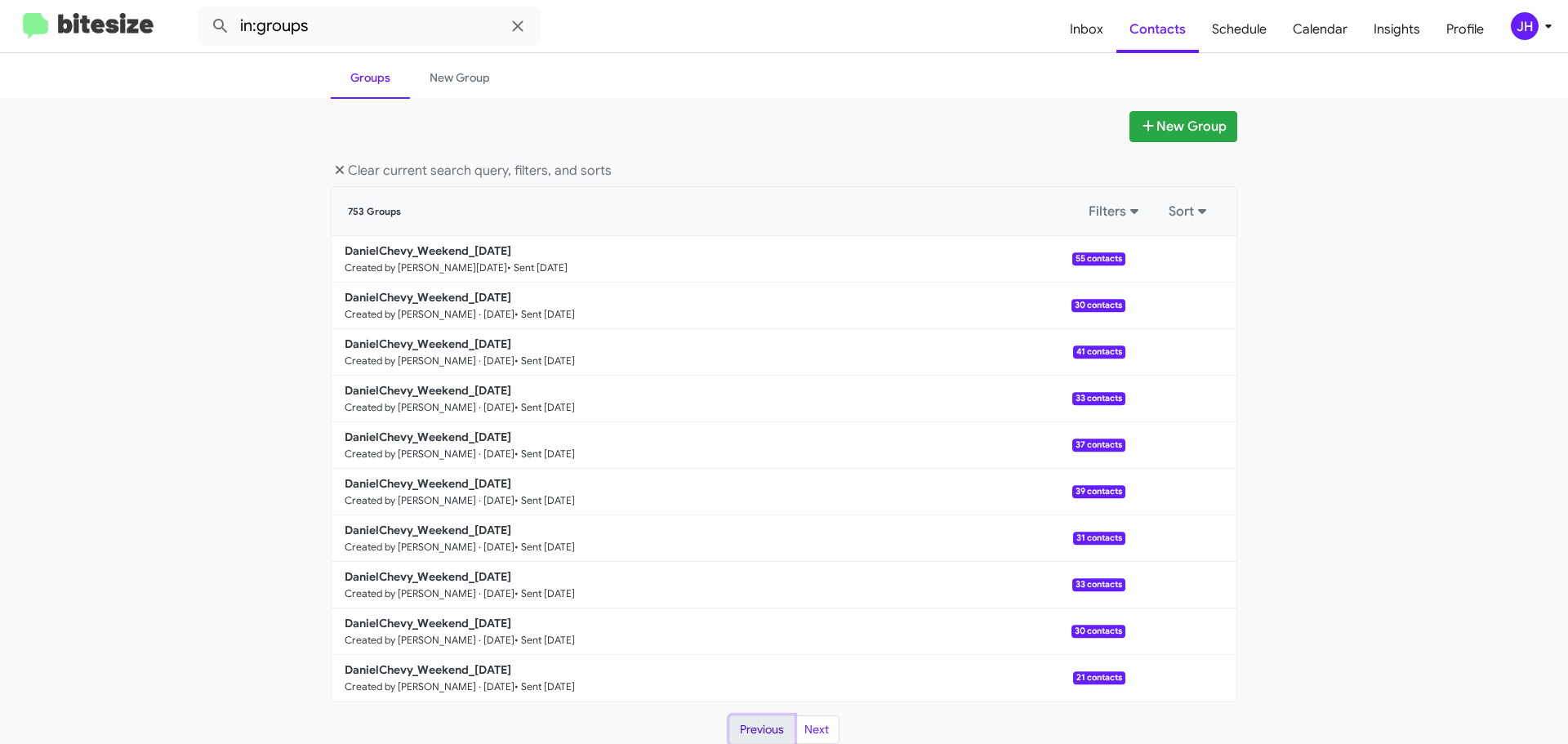
click at [762, 739] on button "Previous" at bounding box center [762, 730] width 66 height 29
click at [802, 734] on button "Next" at bounding box center [816, 730] width 45 height 29
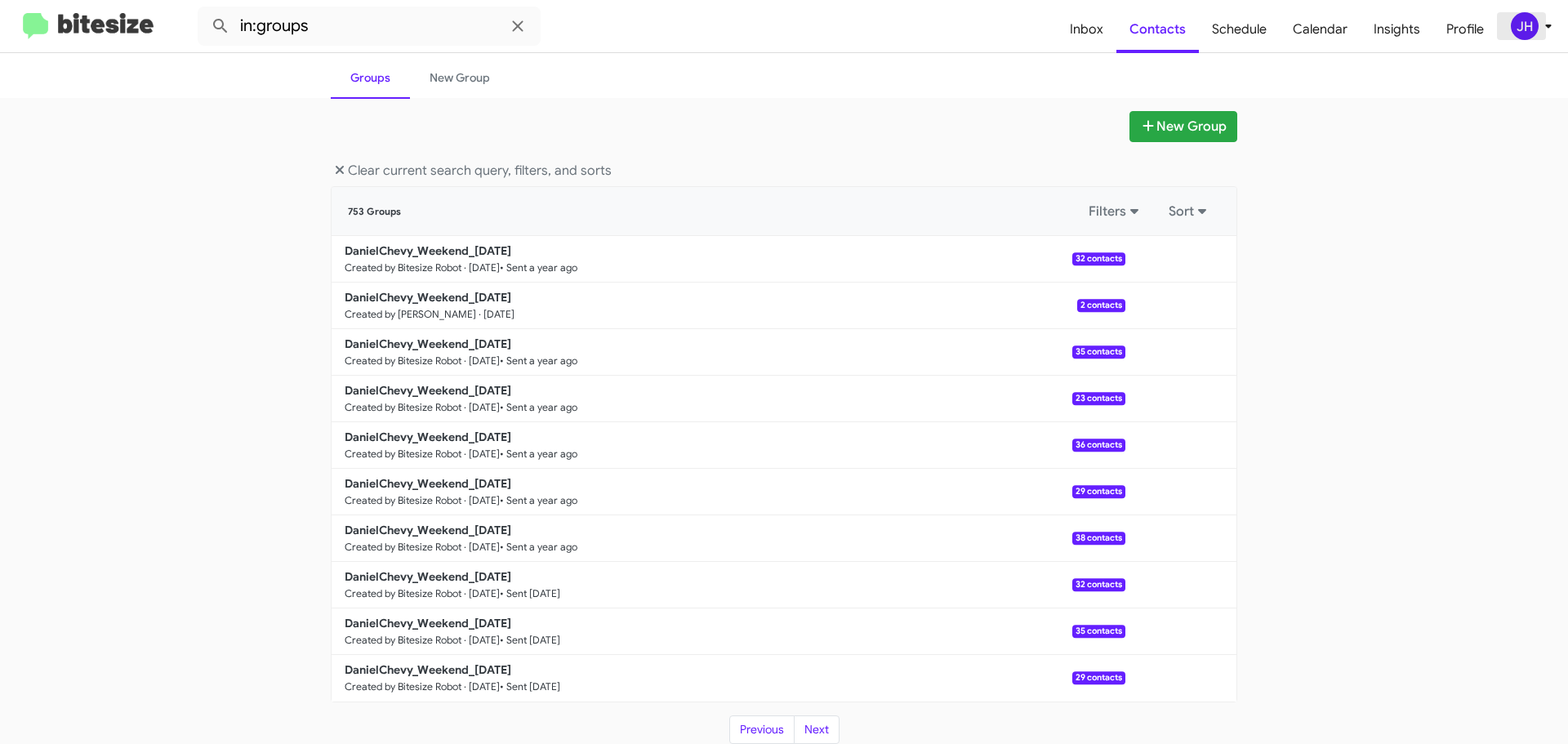
click at [1538, 37] on span "JH" at bounding box center [1534, 26] width 49 height 28
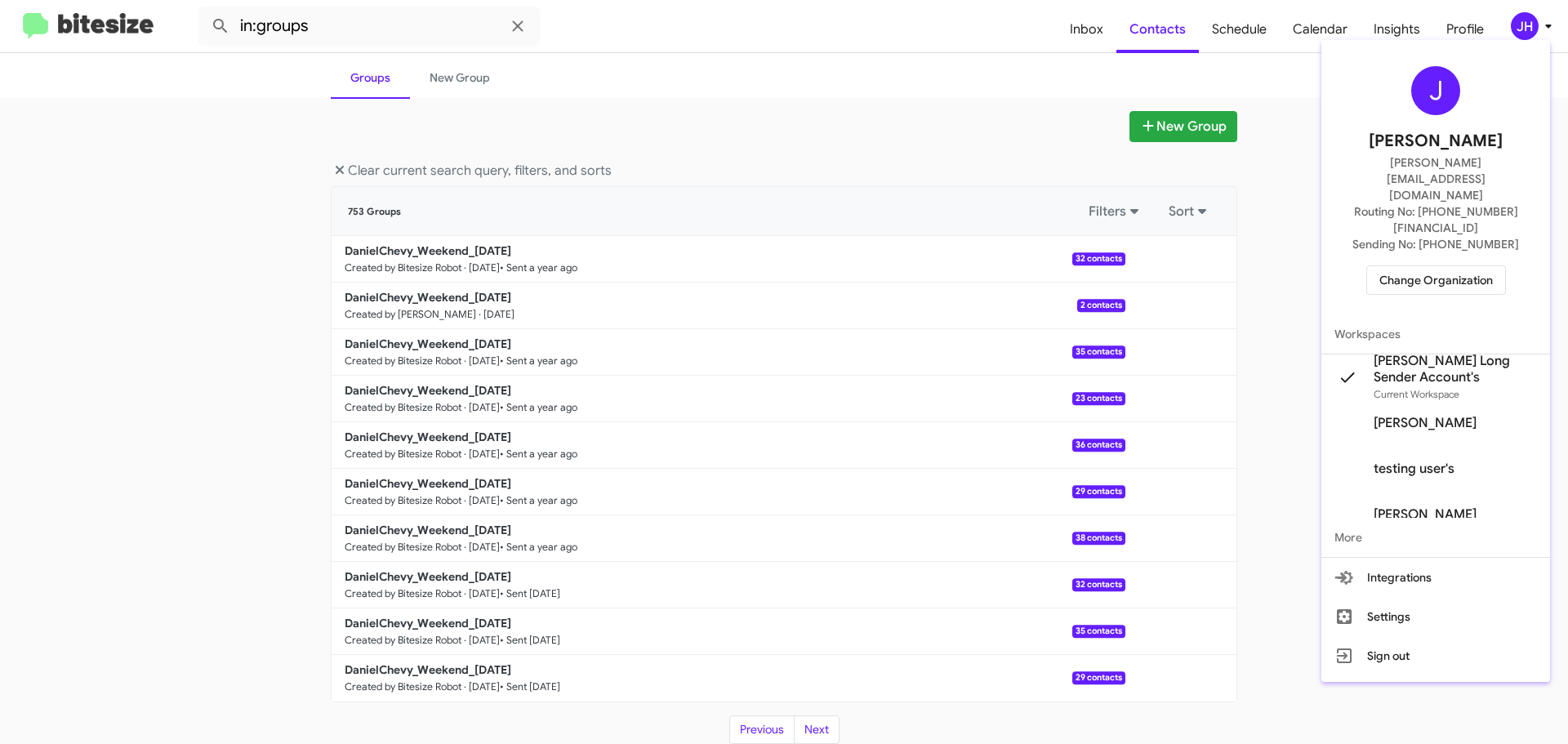
click at [1439, 266] on span "Change Organization" at bounding box center [1435, 280] width 113 height 28
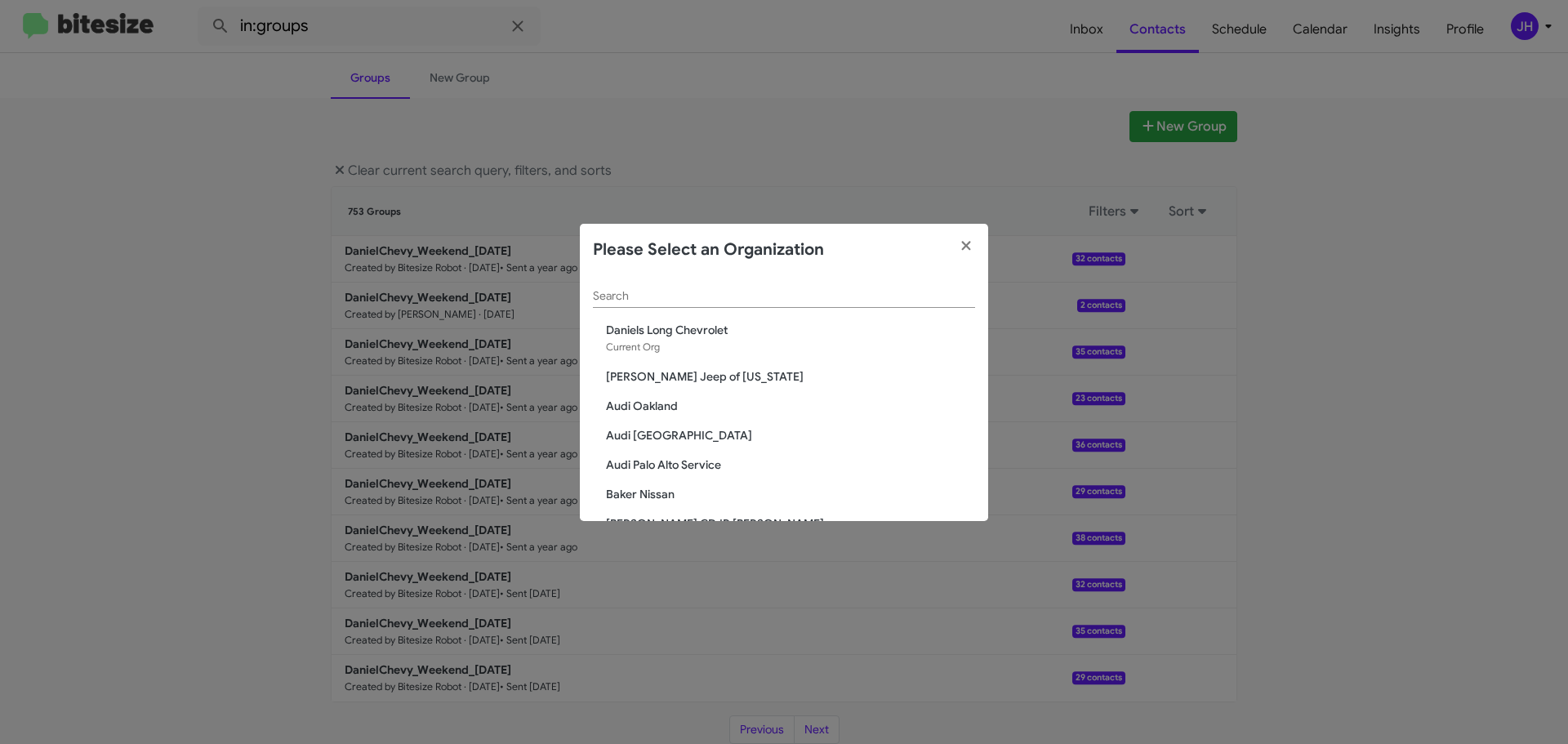
click at [632, 294] on input "Search" at bounding box center [784, 297] width 382 height 14
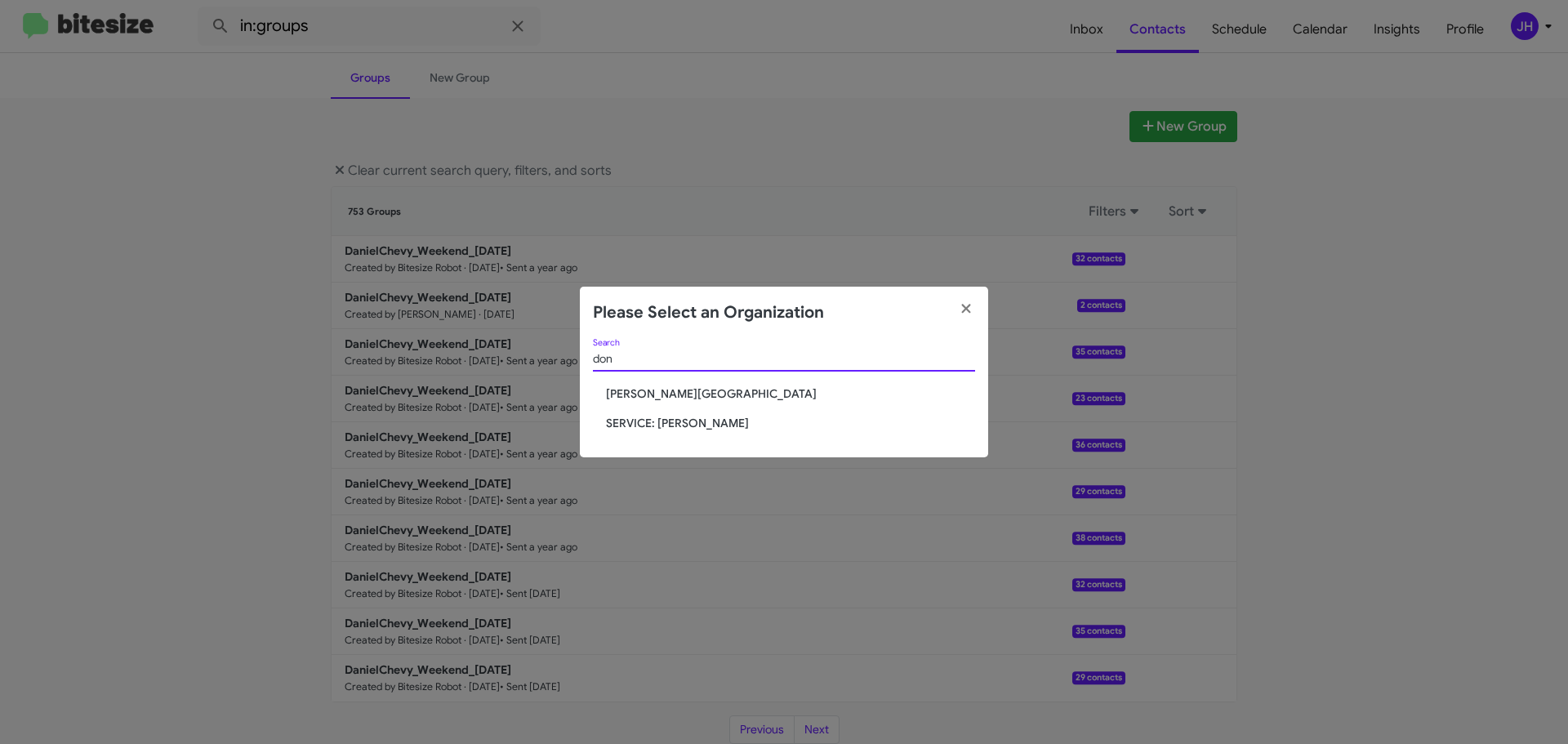
type input "don"
click at [687, 391] on span "[PERSON_NAME][GEOGRAPHIC_DATA]" at bounding box center [790, 393] width 370 height 16
click at [714, 392] on span "[PERSON_NAME][GEOGRAPHIC_DATA]" at bounding box center [790, 393] width 370 height 16
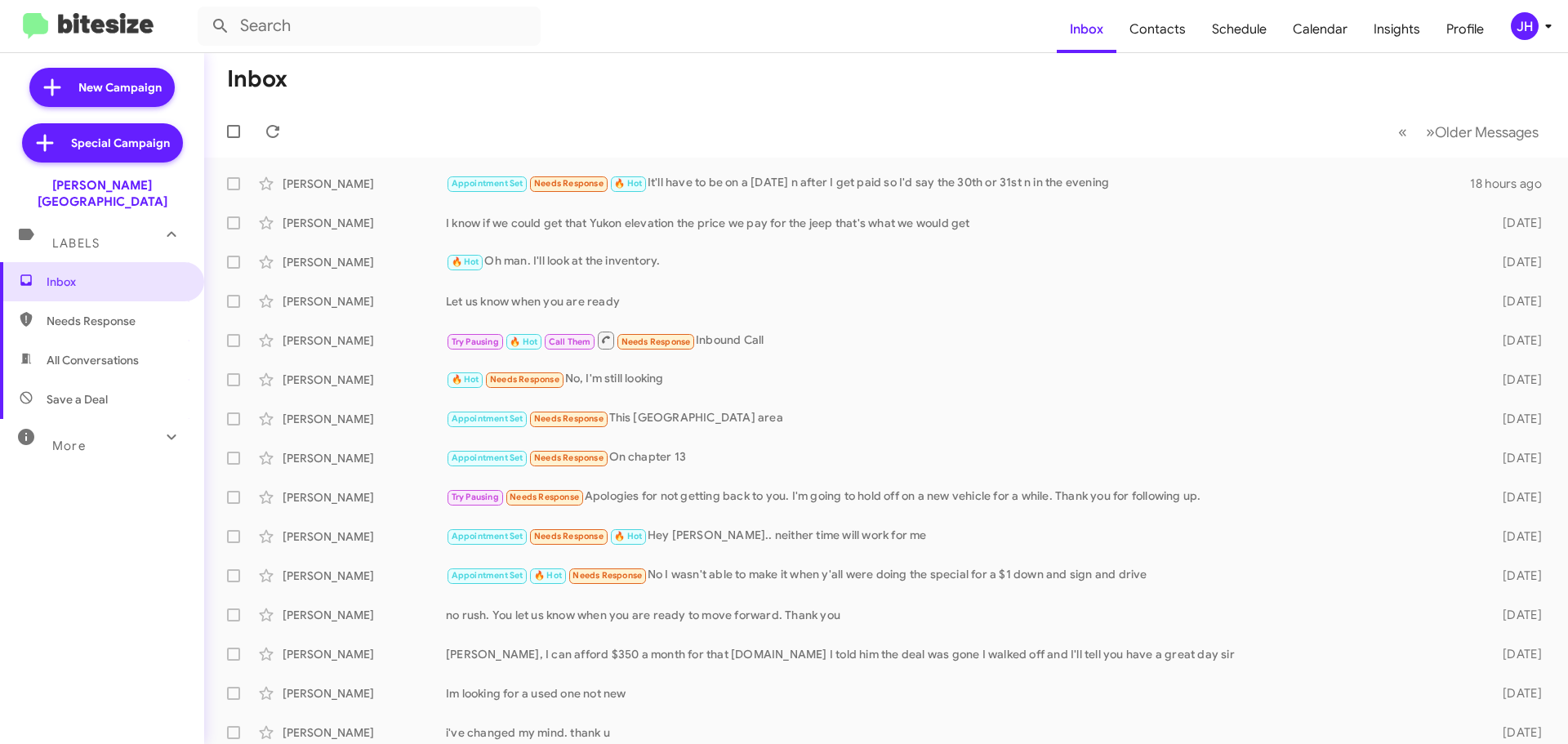
click at [1537, 34] on span "JH" at bounding box center [1534, 26] width 49 height 28
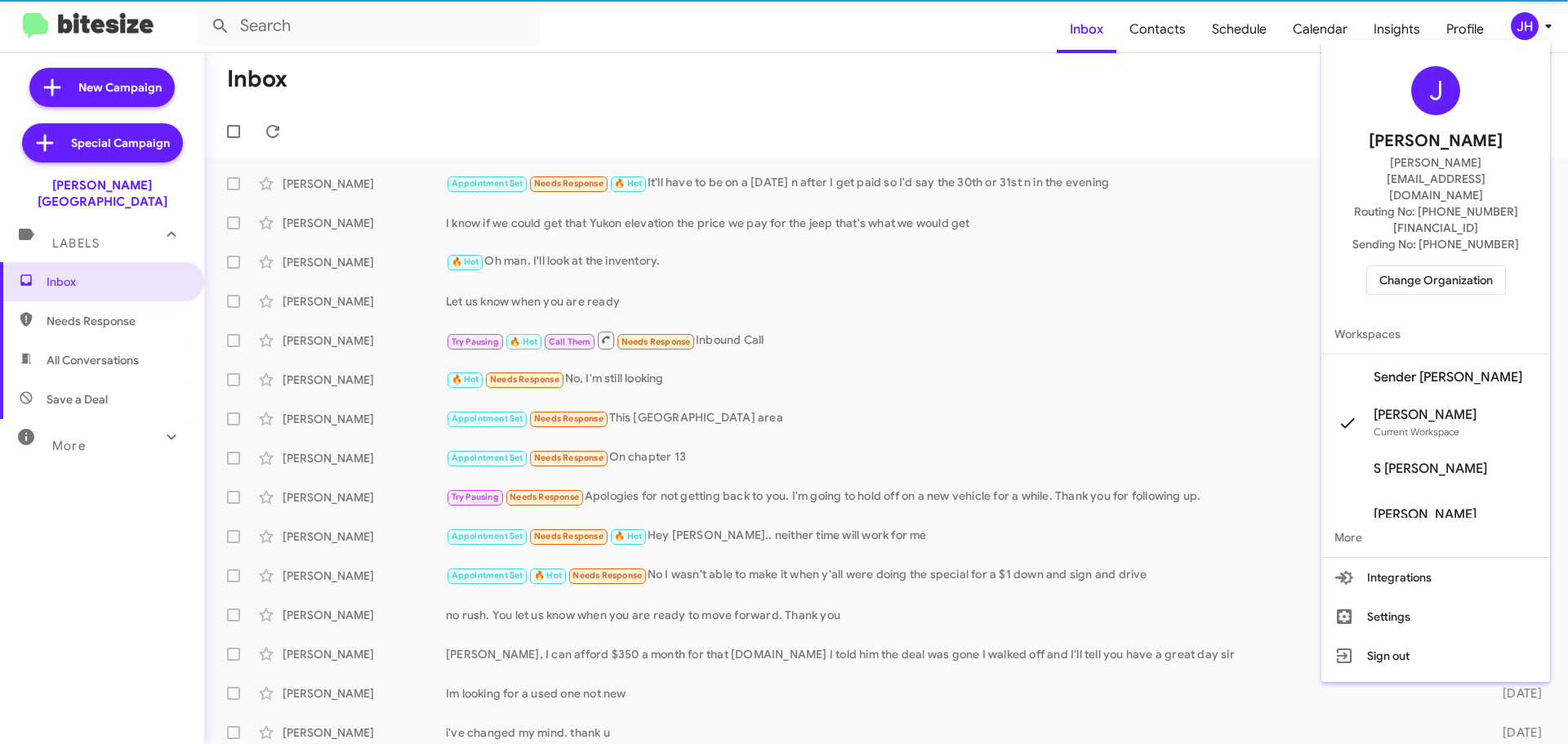
click at [1408, 370] on span "Sender [PERSON_NAME]" at bounding box center [1448, 377] width 149 height 16
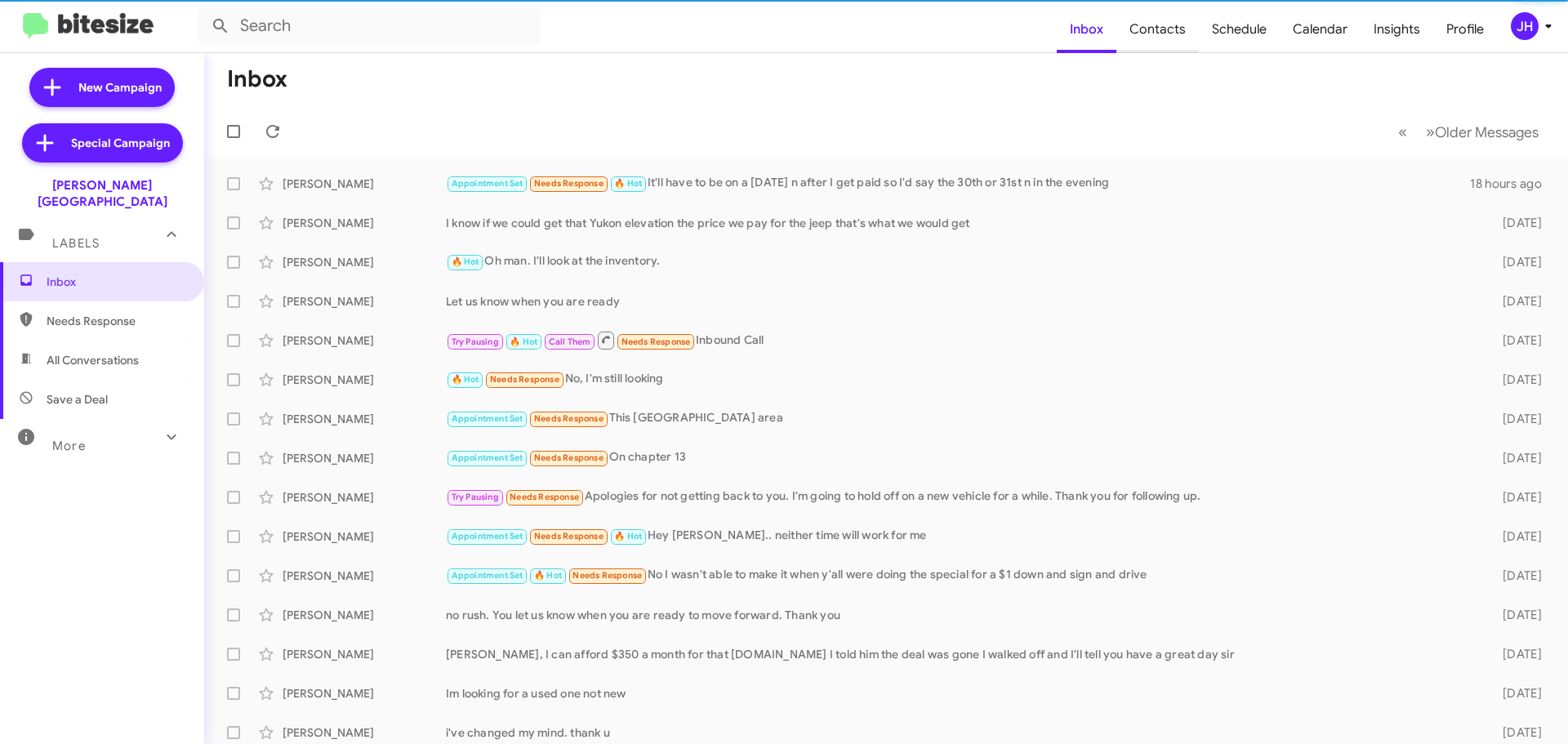
click at [1165, 37] on span "Contacts" at bounding box center [1157, 29] width 82 height 47
type input "in:groups"
